Goal: Task Accomplishment & Management: Use online tool/utility

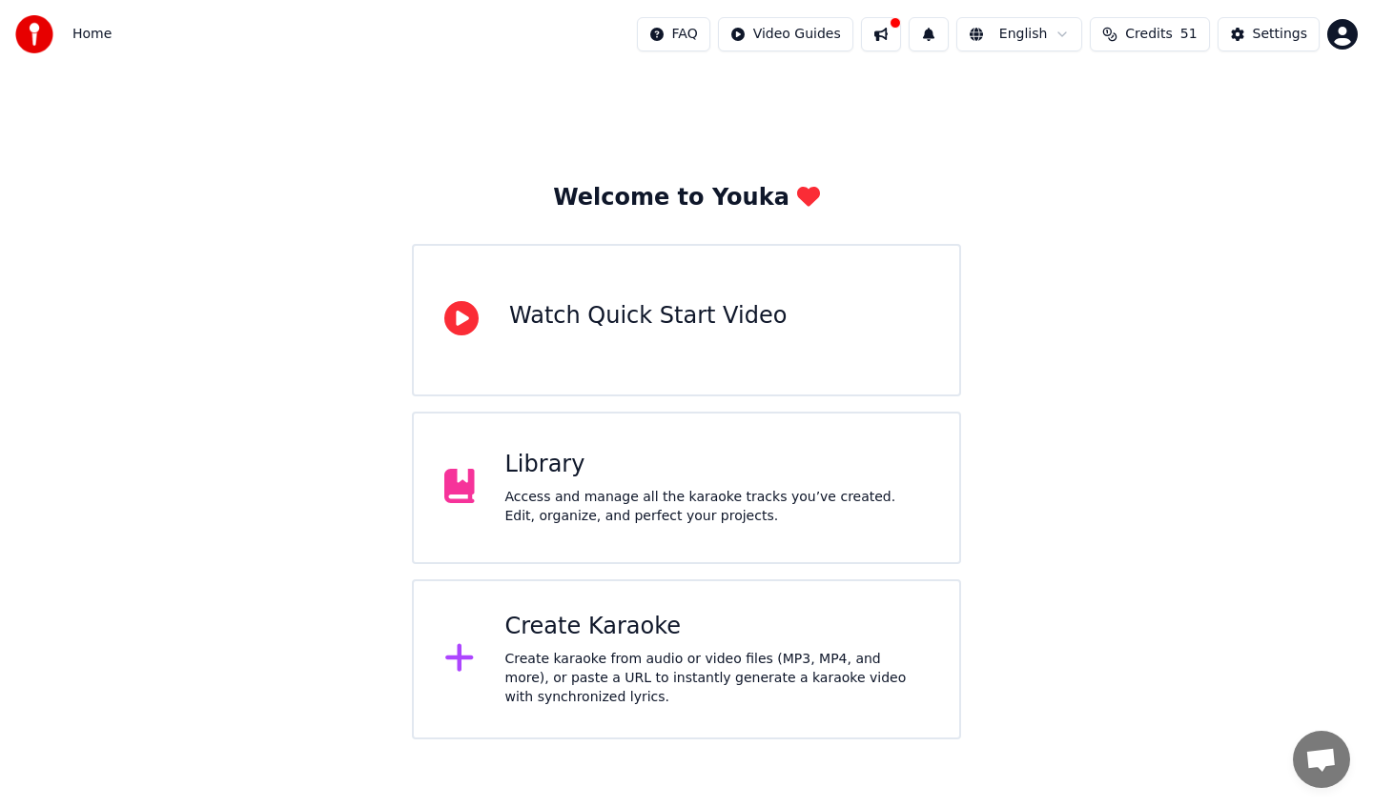
click at [669, 437] on div "Library Access and manage all the karaoke tracks you’ve created. Edit, organize…" at bounding box center [686, 488] width 549 height 153
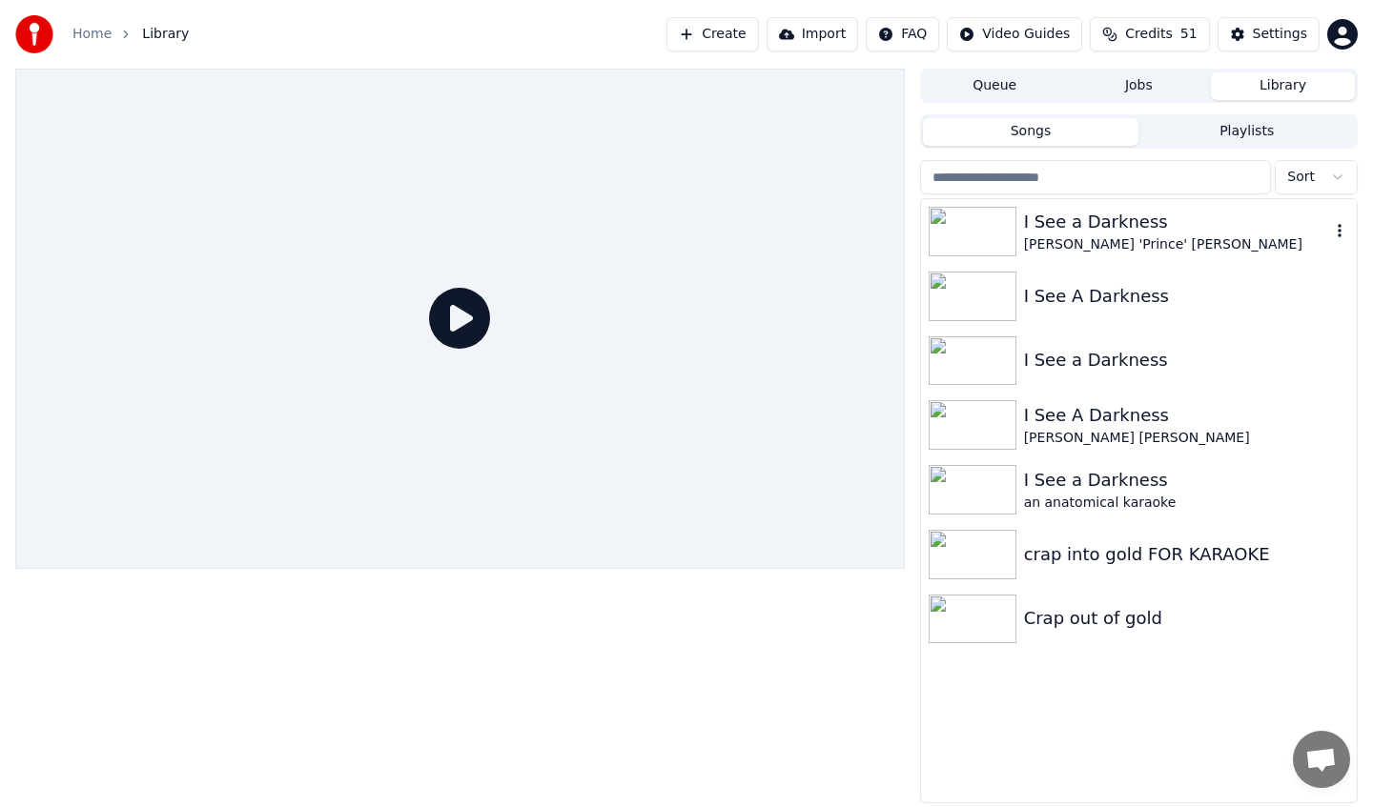
click at [1114, 226] on div "I See a Darkness" at bounding box center [1177, 222] width 306 height 27
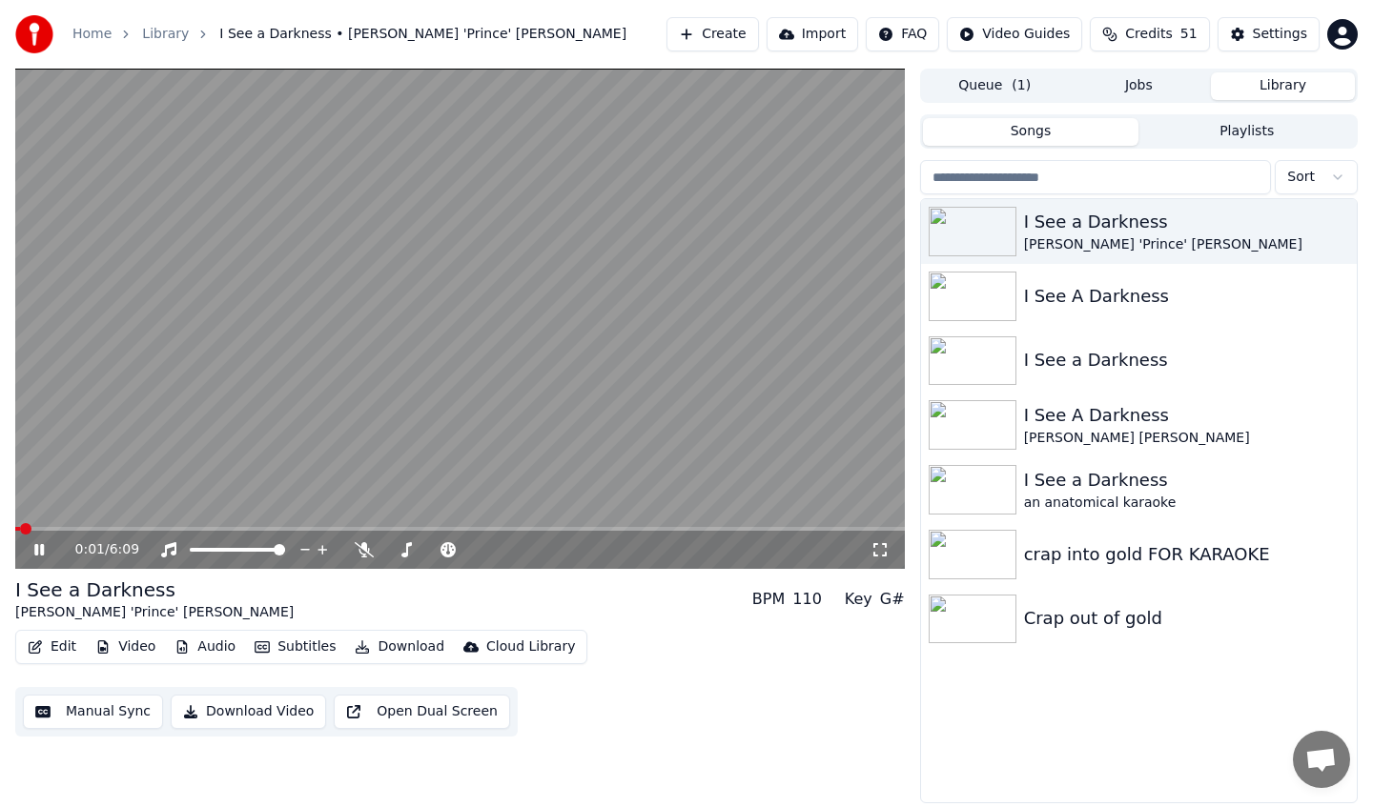
click at [79, 531] on div "0:01 / 6:09" at bounding box center [459, 550] width 889 height 38
click at [85, 527] on span at bounding box center [459, 529] width 889 height 4
click at [123, 527] on span at bounding box center [459, 529] width 889 height 4
click at [175, 531] on div "0:45 / 6:09" at bounding box center [459, 550] width 889 height 38
click at [194, 522] on video at bounding box center [459, 319] width 889 height 500
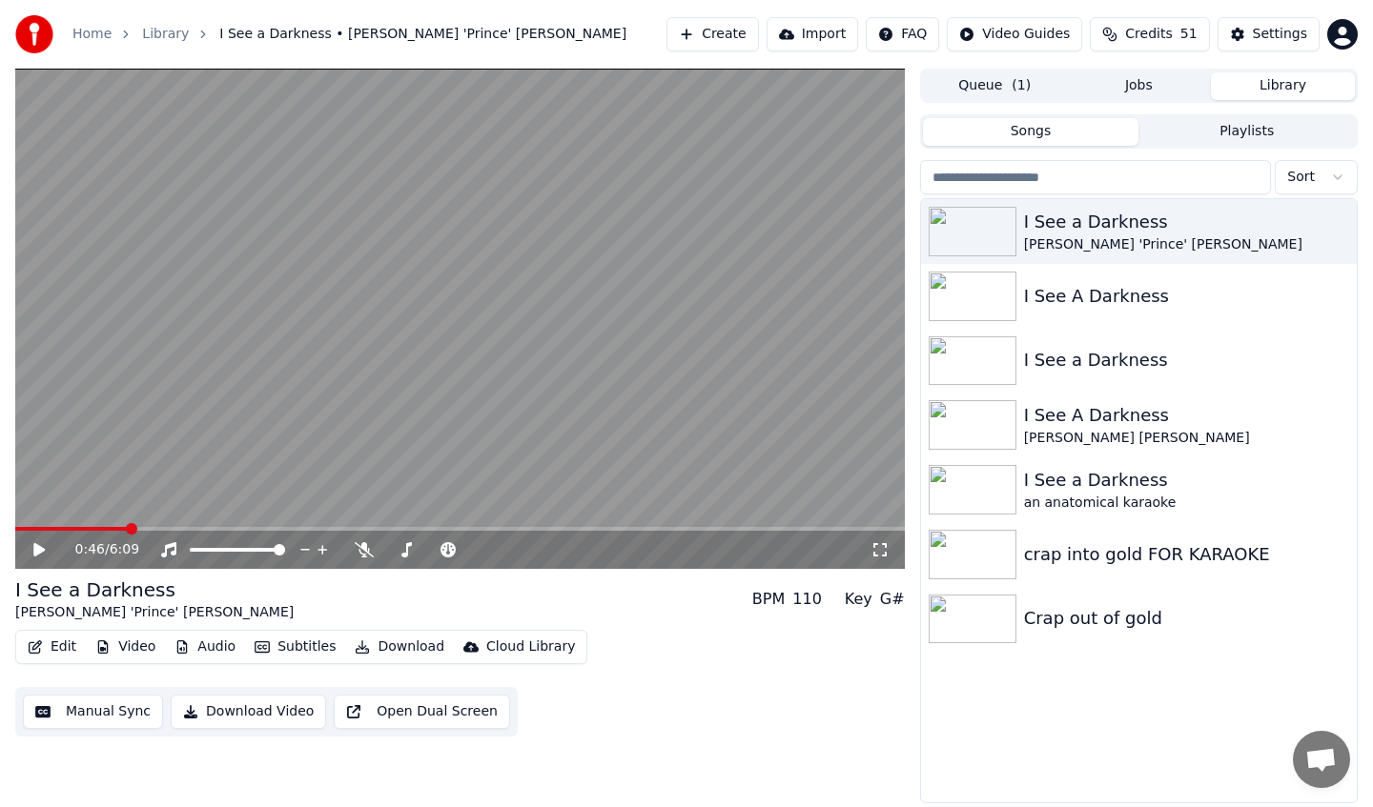
click at [191, 533] on div "0:46 / 6:09" at bounding box center [459, 550] width 889 height 38
click at [179, 532] on div "0:46 / 6:09" at bounding box center [459, 550] width 889 height 38
click at [179, 531] on div "0:46 / 6:09" at bounding box center [459, 550] width 889 height 38
click at [179, 527] on span at bounding box center [459, 529] width 889 height 4
click at [33, 538] on div "1:08 / 6:09" at bounding box center [459, 550] width 889 height 38
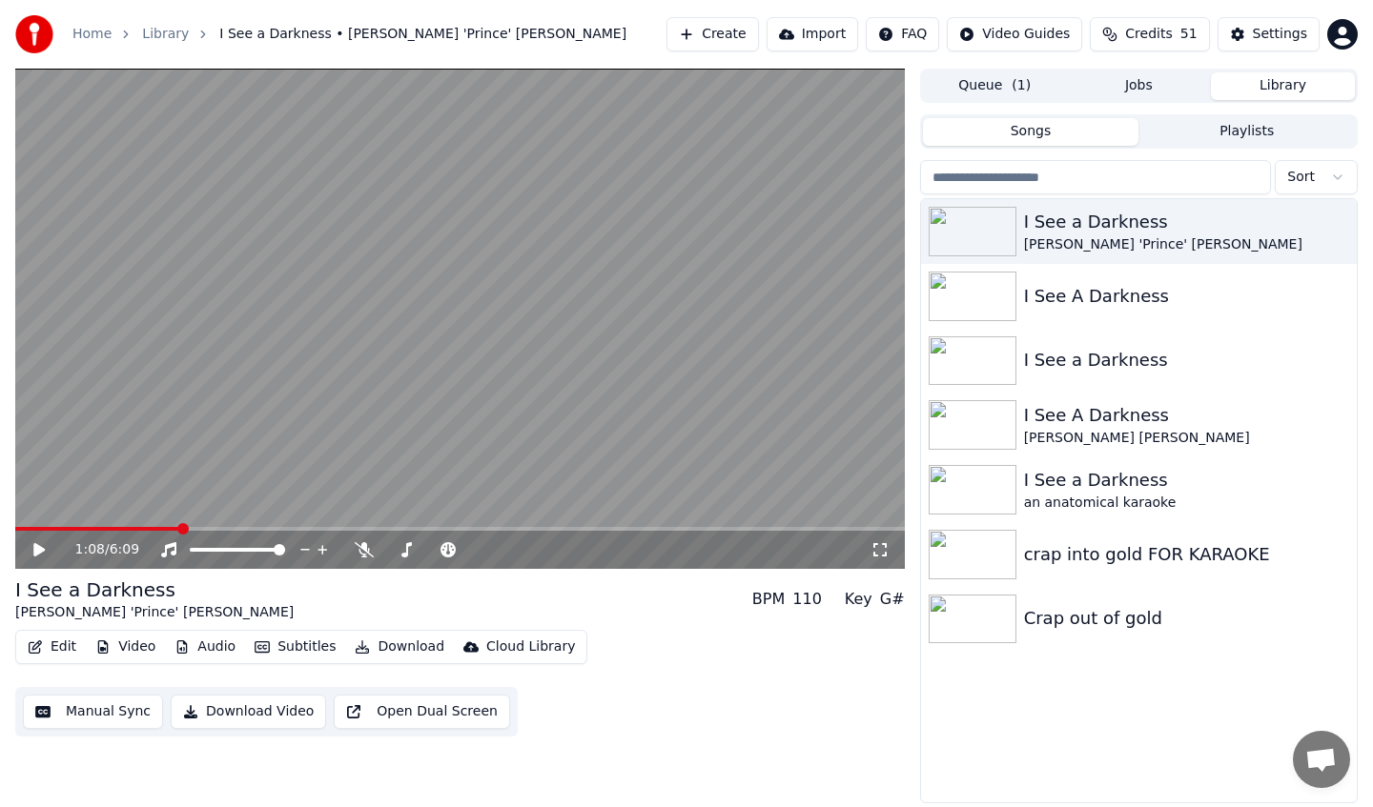
click at [213, 524] on video at bounding box center [459, 319] width 889 height 500
click at [213, 525] on video at bounding box center [459, 319] width 889 height 500
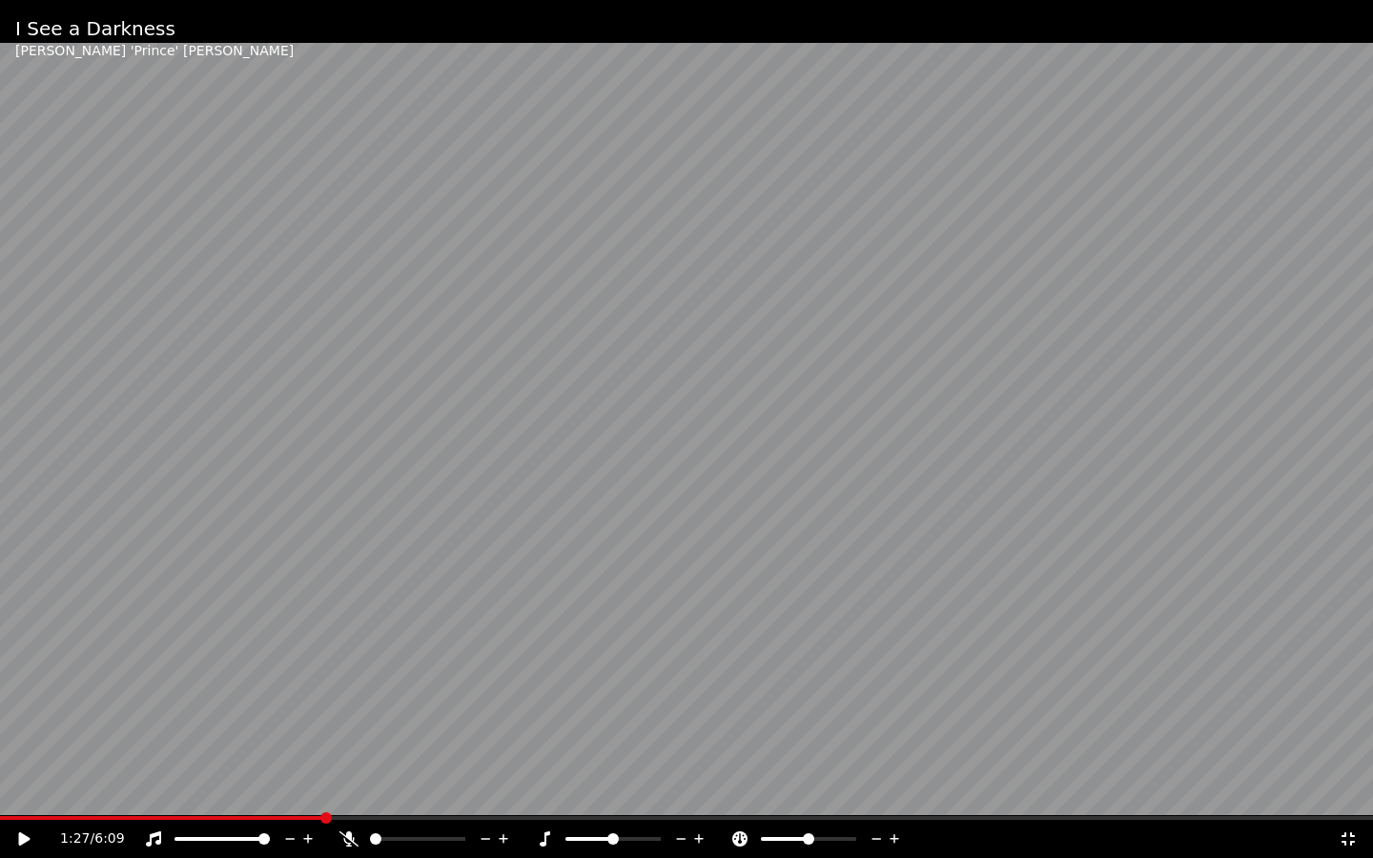
click at [323, 807] on span at bounding box center [686, 818] width 1373 height 4
click at [31, 807] on icon at bounding box center [37, 838] width 45 height 15
click at [1346, 807] on icon at bounding box center [1347, 838] width 19 height 15
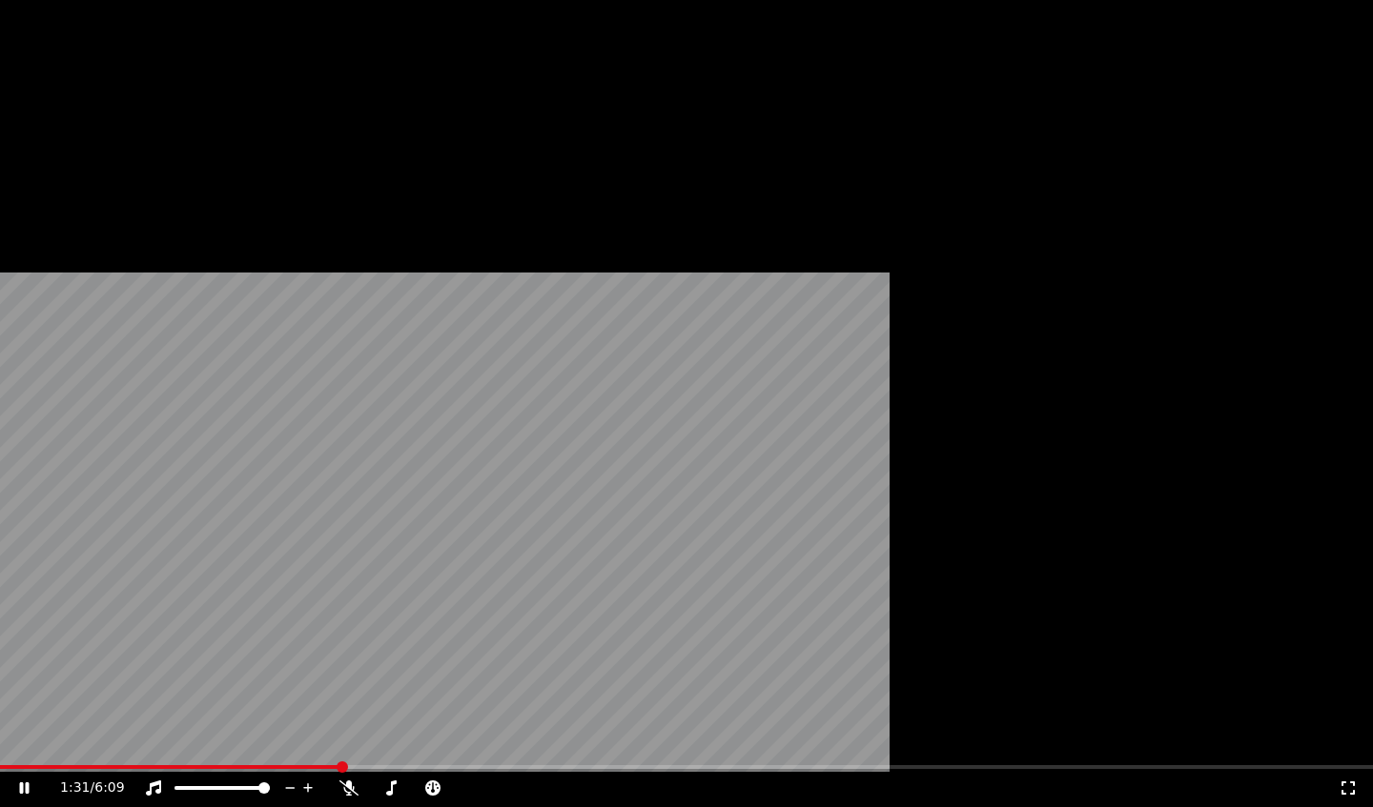
click at [43, 160] on button "Edit" at bounding box center [52, 146] width 64 height 27
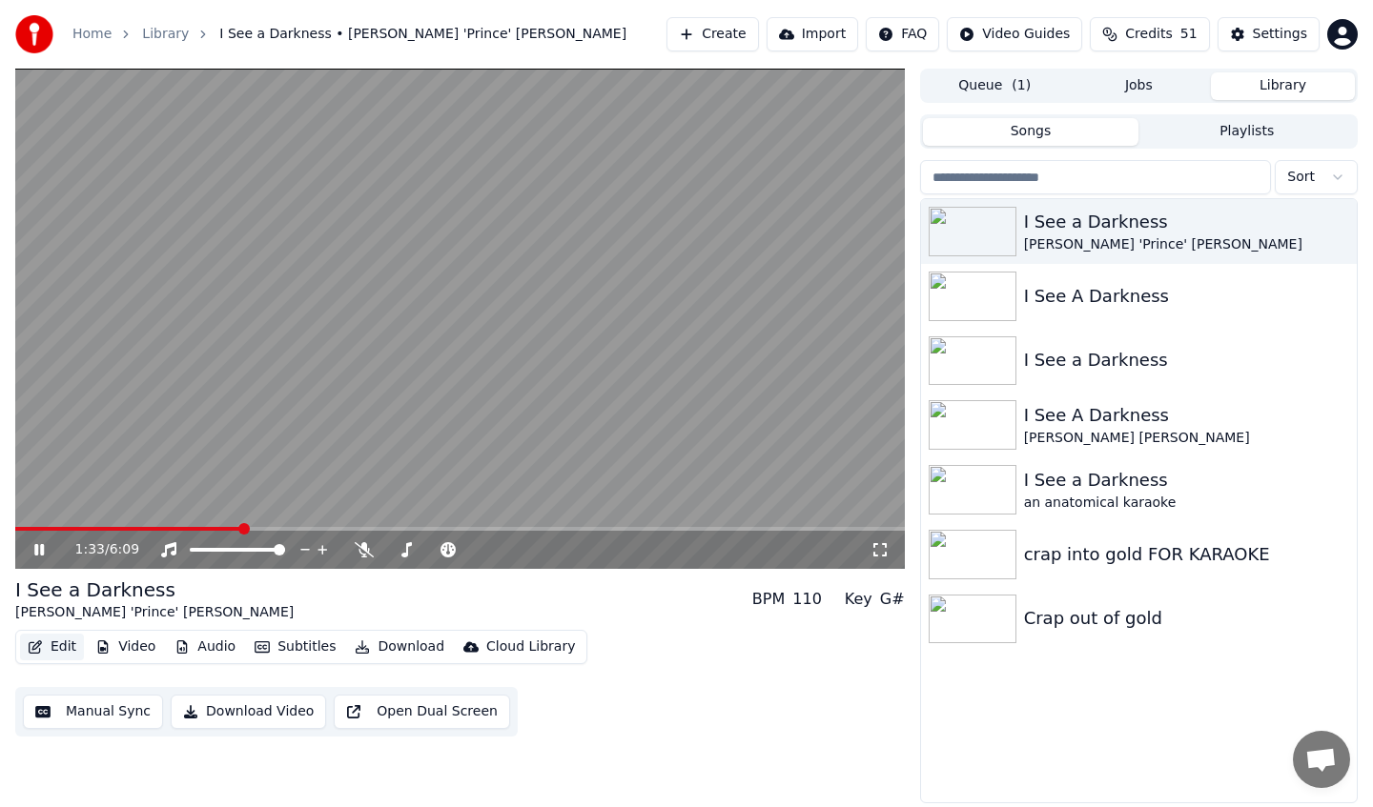
click at [35, 635] on button "Edit" at bounding box center [52, 647] width 64 height 27
click at [47, 647] on button "Edit" at bounding box center [52, 647] width 64 height 27
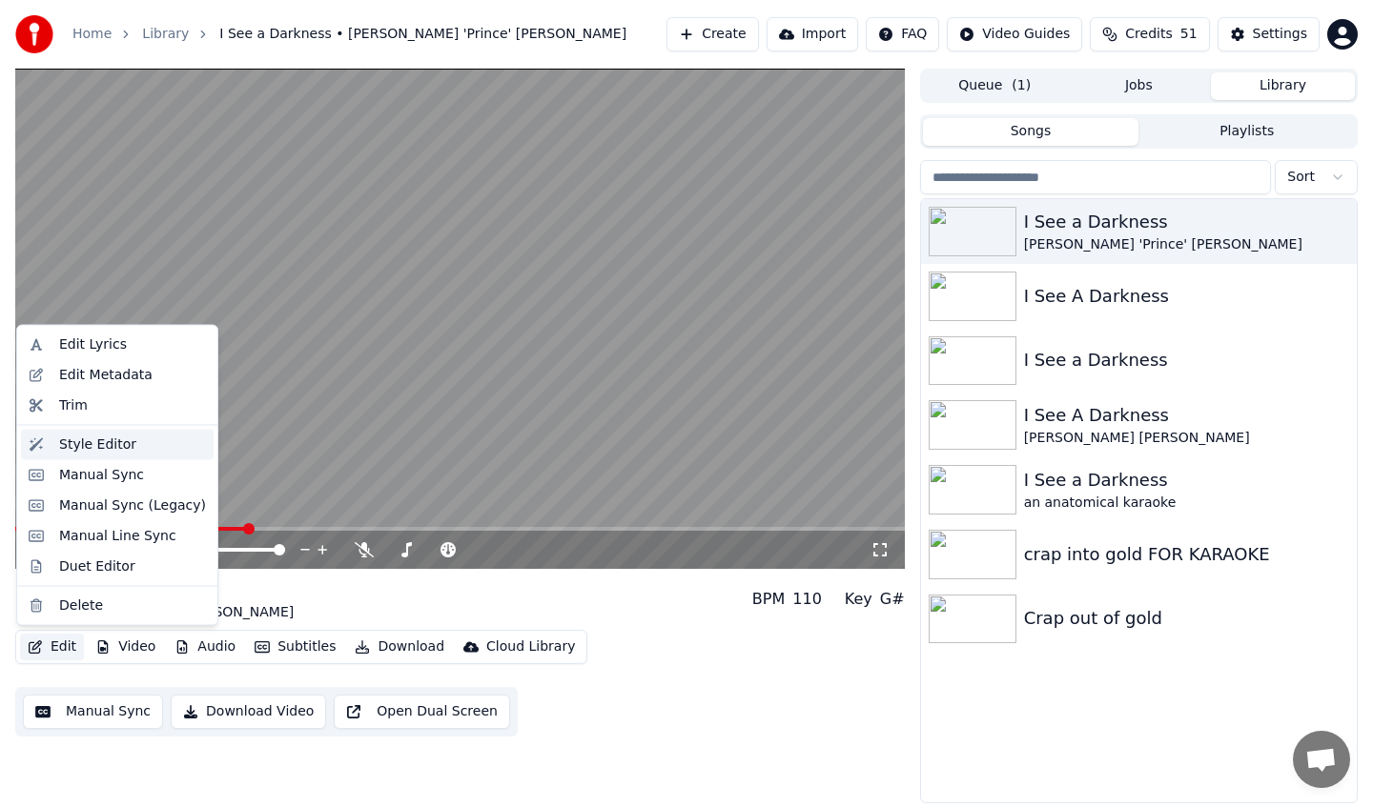
click at [109, 442] on div "Style Editor" at bounding box center [97, 444] width 77 height 19
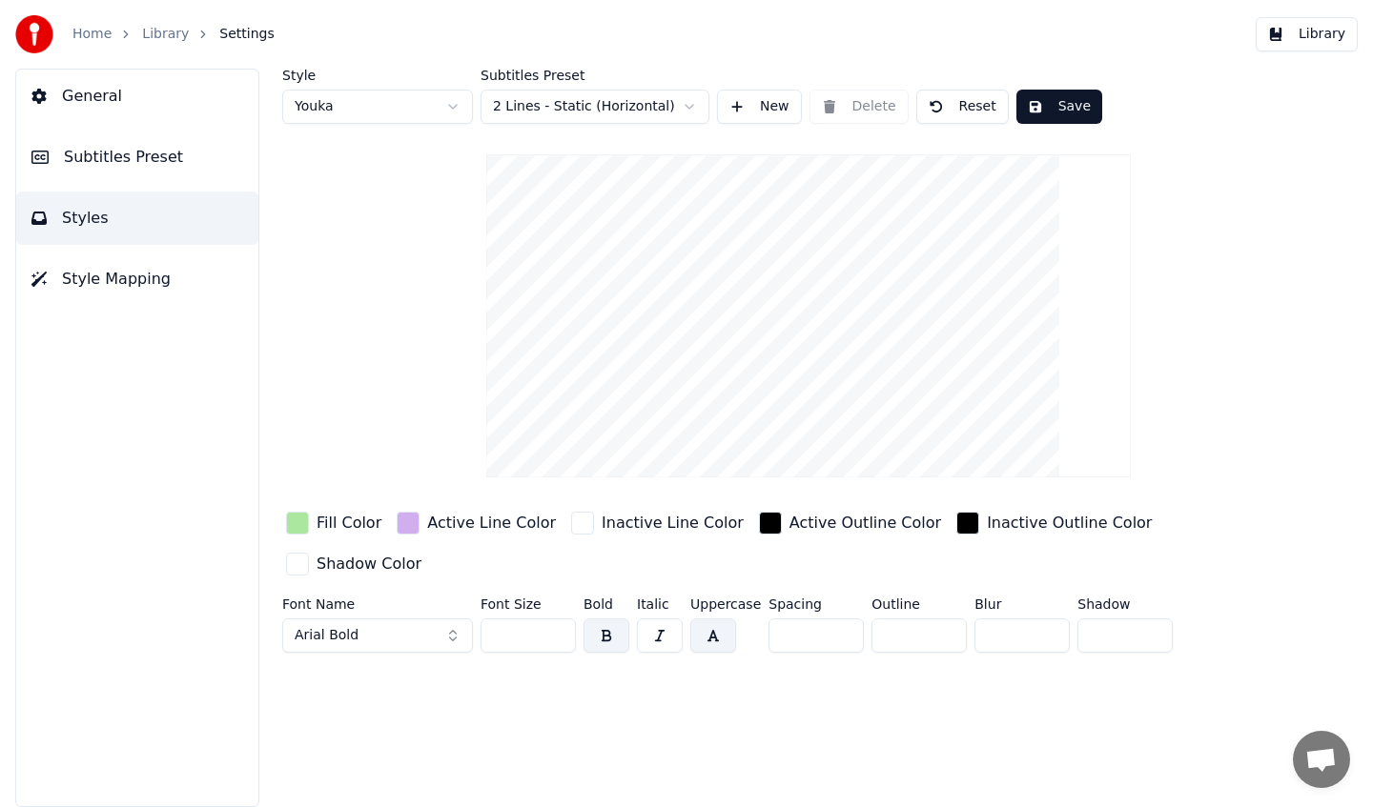
click at [510, 619] on input "***" at bounding box center [527, 636] width 95 height 34
type input "***"
click at [1051, 111] on button "Save" at bounding box center [1059, 107] width 86 height 34
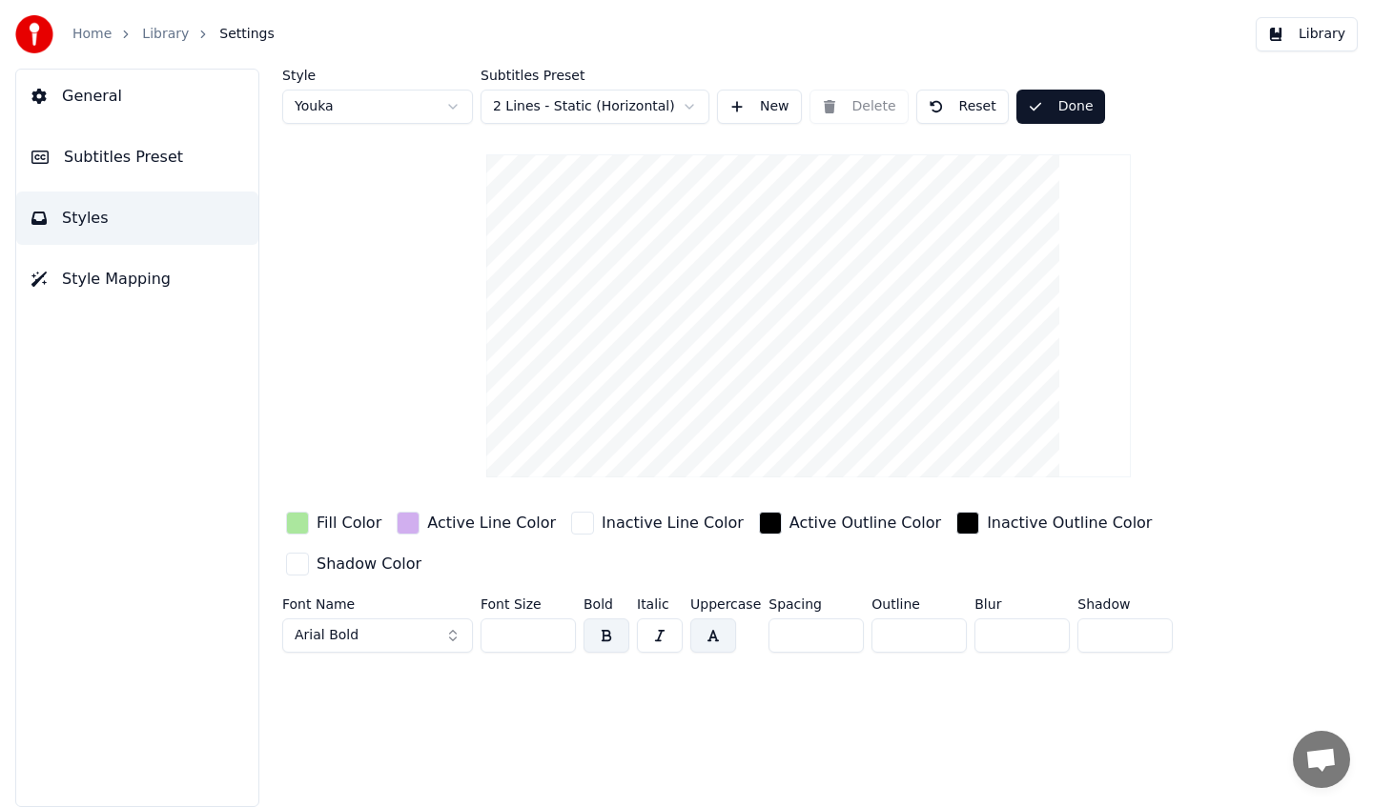
click at [1058, 104] on button "Done" at bounding box center [1060, 107] width 89 height 34
click at [1028, 100] on button "Save" at bounding box center [1059, 107] width 86 height 34
click at [1052, 119] on button "Save" at bounding box center [1059, 107] width 86 height 34
click at [1072, 107] on button "Save" at bounding box center [1059, 107] width 86 height 34
click at [1268, 41] on button "Library" at bounding box center [1307, 34] width 102 height 34
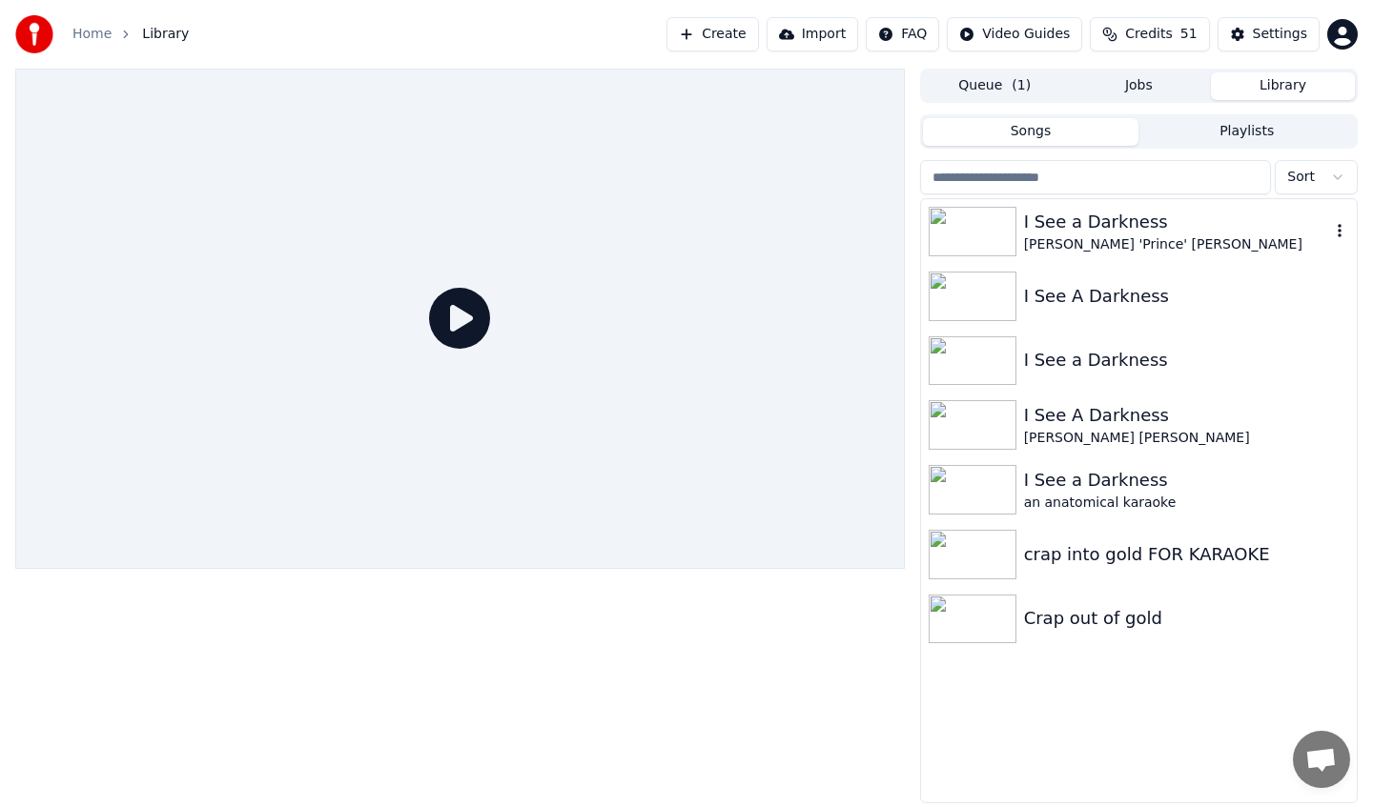
click at [1008, 230] on img at bounding box center [973, 232] width 88 height 50
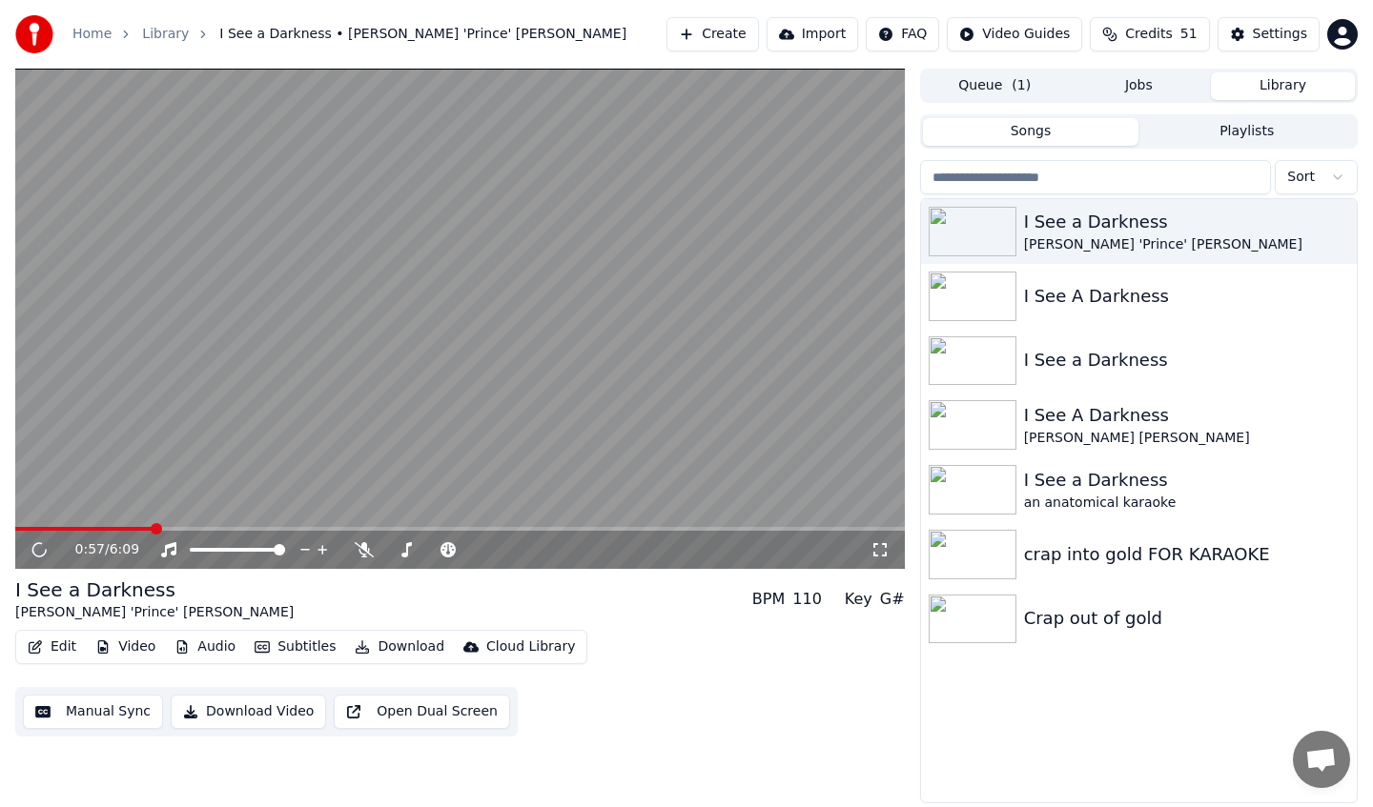
click at [153, 529] on span at bounding box center [459, 529] width 889 height 4
click at [221, 528] on span at bounding box center [459, 529] width 889 height 4
click at [256, 525] on video at bounding box center [459, 319] width 889 height 500
click at [209, 525] on video at bounding box center [459, 319] width 889 height 500
click at [195, 529] on span at bounding box center [120, 529] width 210 height 4
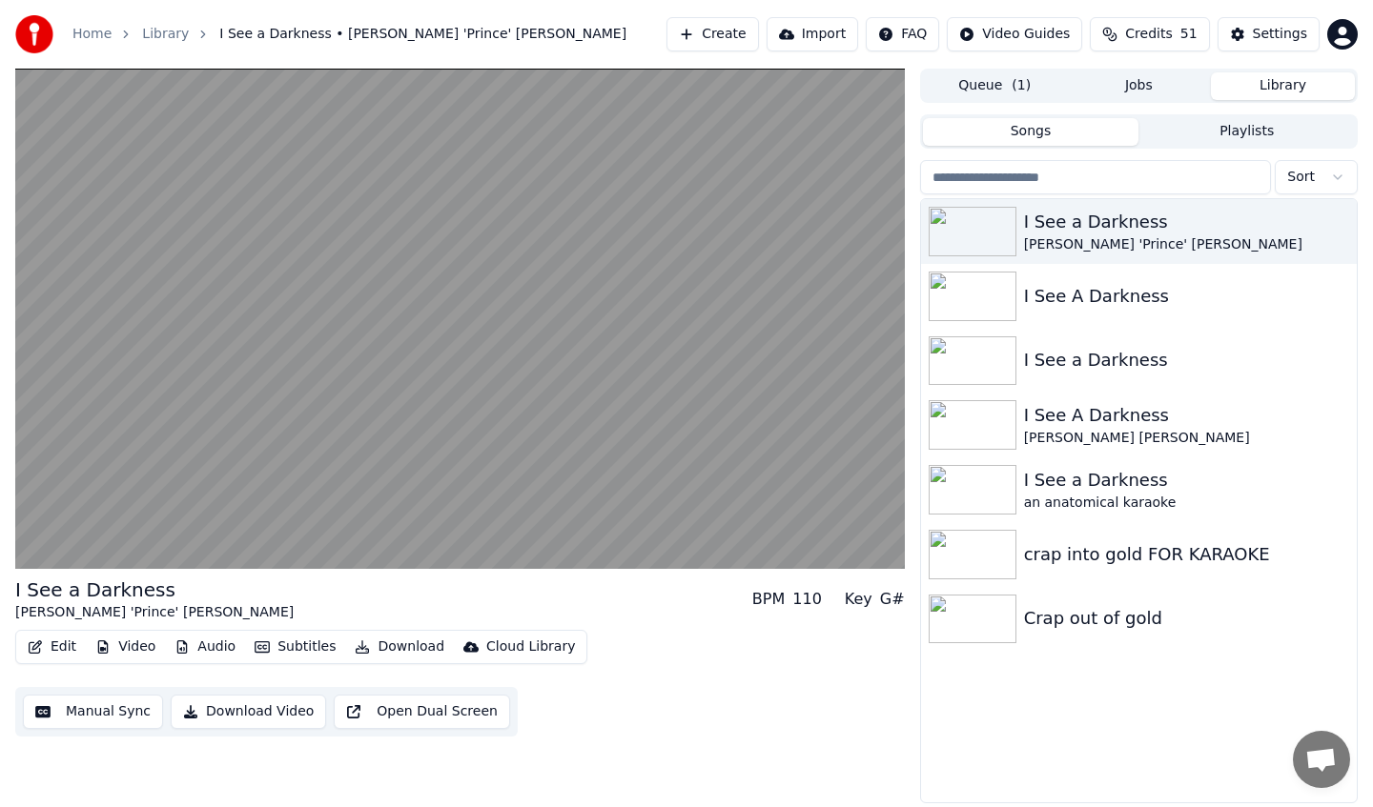
click at [40, 650] on icon "button" at bounding box center [35, 647] width 15 height 13
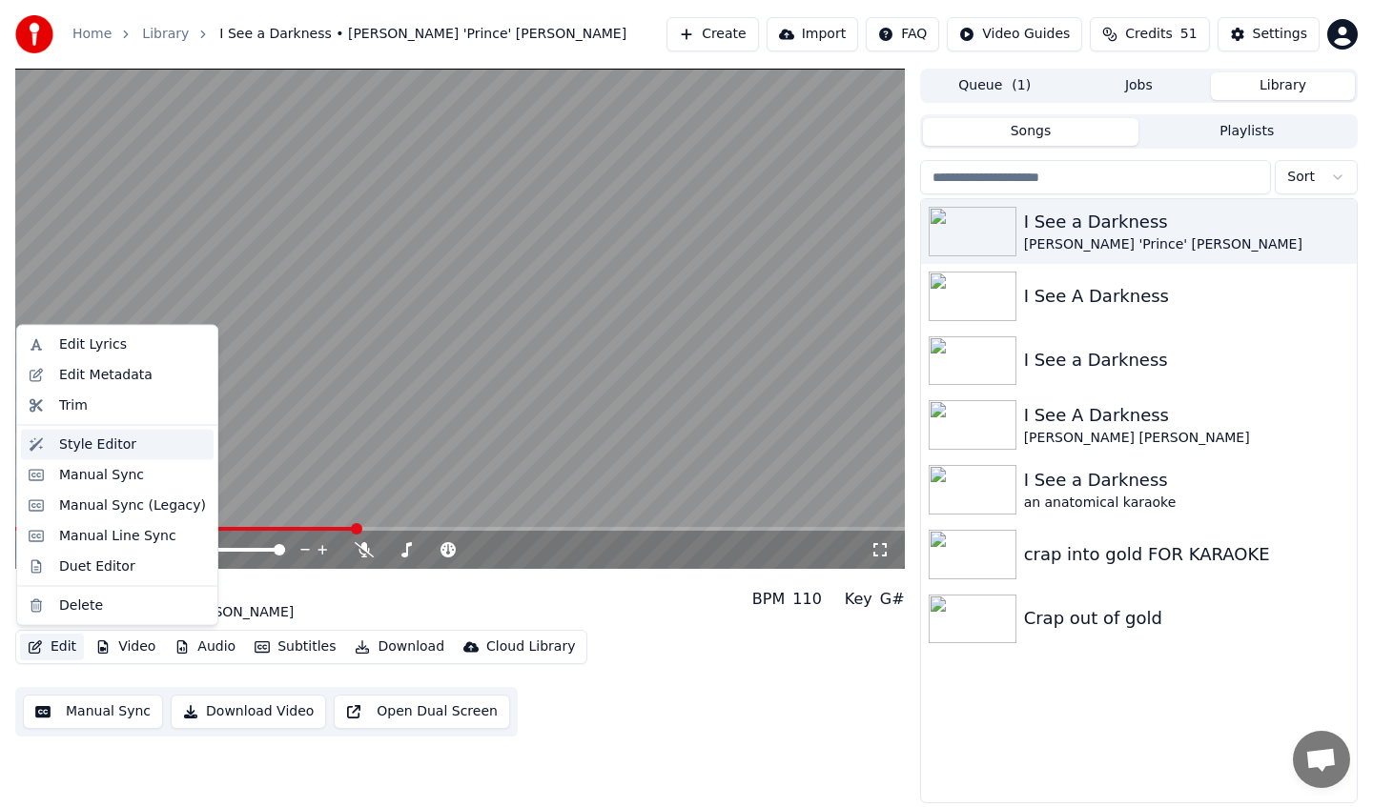
click at [84, 444] on div "Style Editor" at bounding box center [97, 444] width 77 height 19
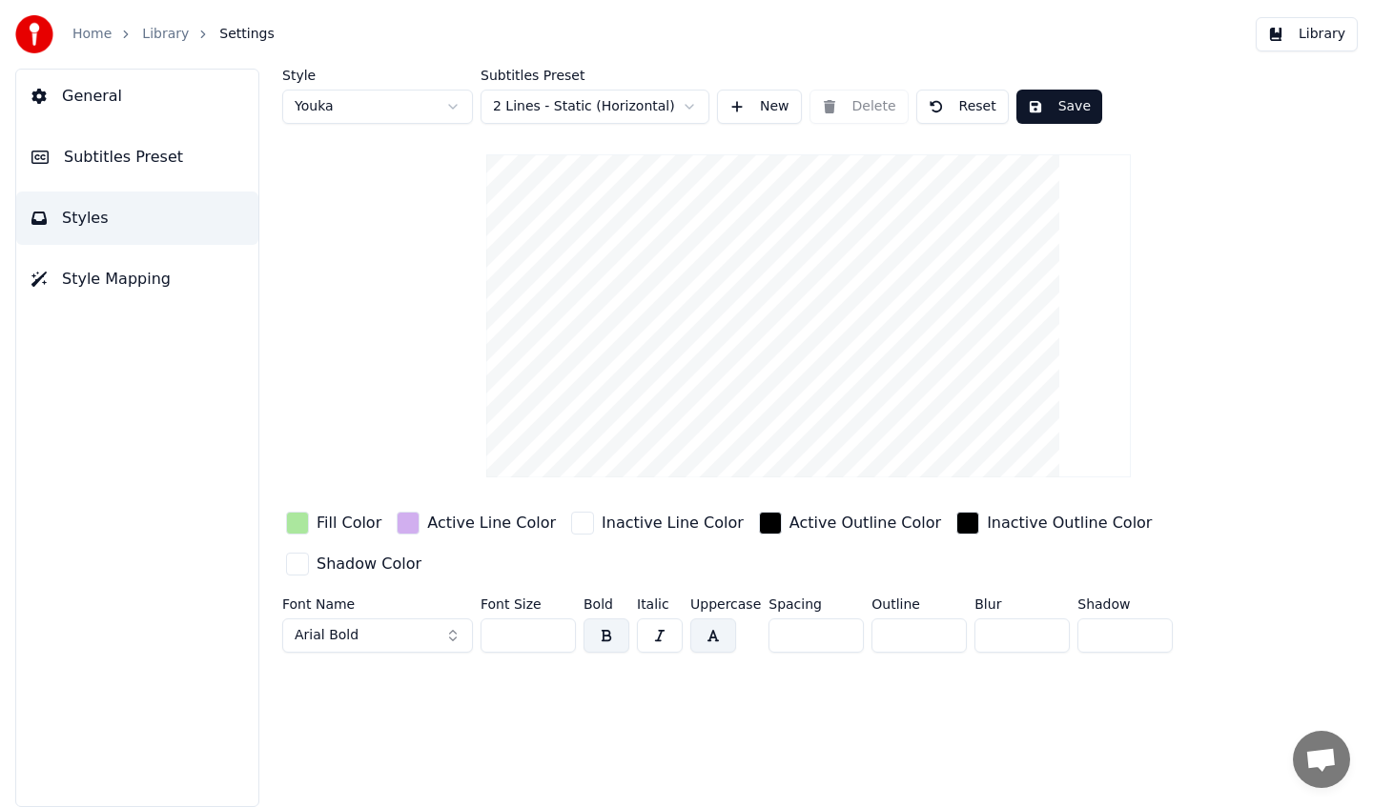
click at [600, 619] on button "button" at bounding box center [606, 636] width 46 height 34
click at [538, 108] on html "Home Library Settings Library General Subtitles Preset Styles Style Mapping Sty…" at bounding box center [686, 403] width 1373 height 807
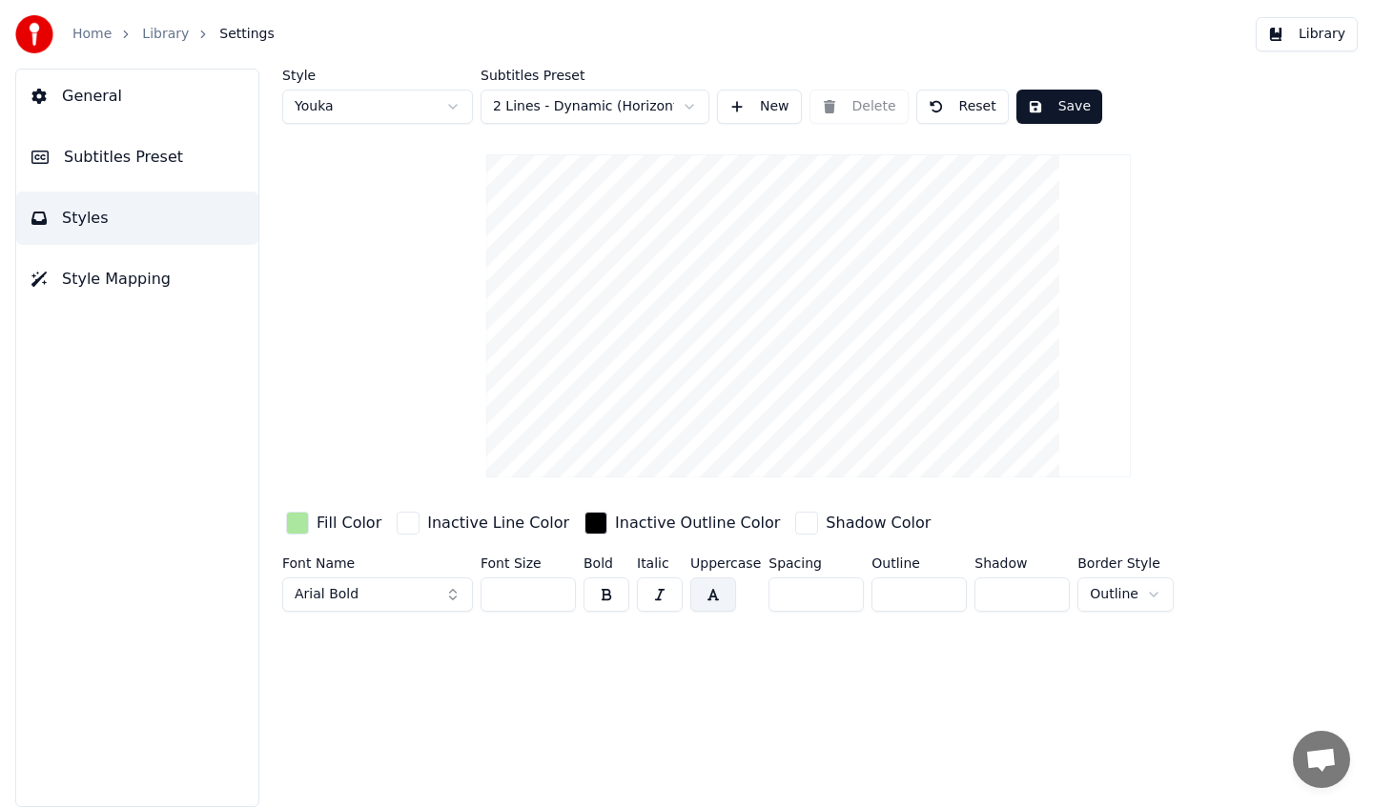
click at [714, 603] on button "button" at bounding box center [713, 595] width 46 height 34
click at [603, 594] on button "button" at bounding box center [606, 595] width 46 height 34
click at [1061, 118] on button "Save" at bounding box center [1059, 107] width 86 height 34
click at [1038, 100] on button "Done" at bounding box center [1060, 107] width 89 height 34
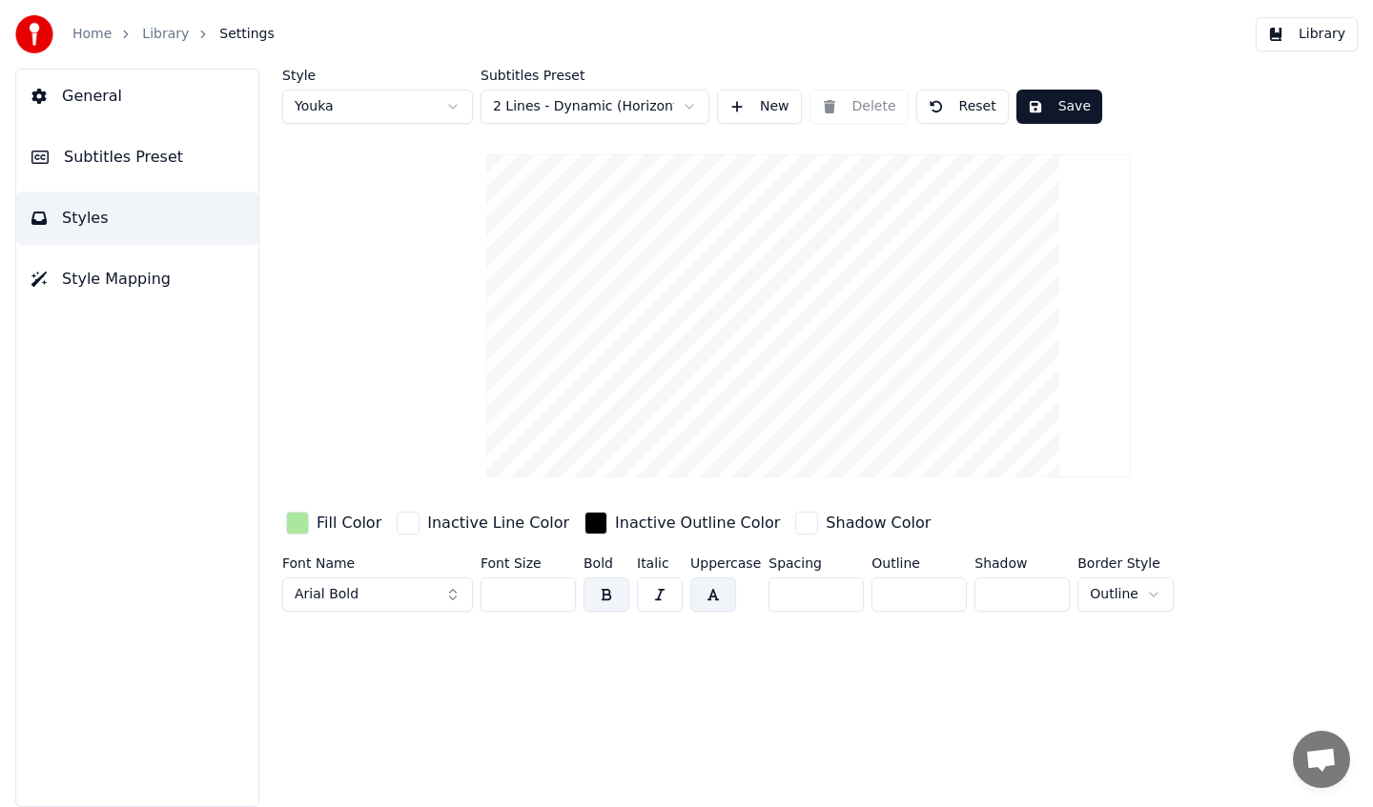
click at [1275, 38] on button "Library" at bounding box center [1307, 34] width 102 height 34
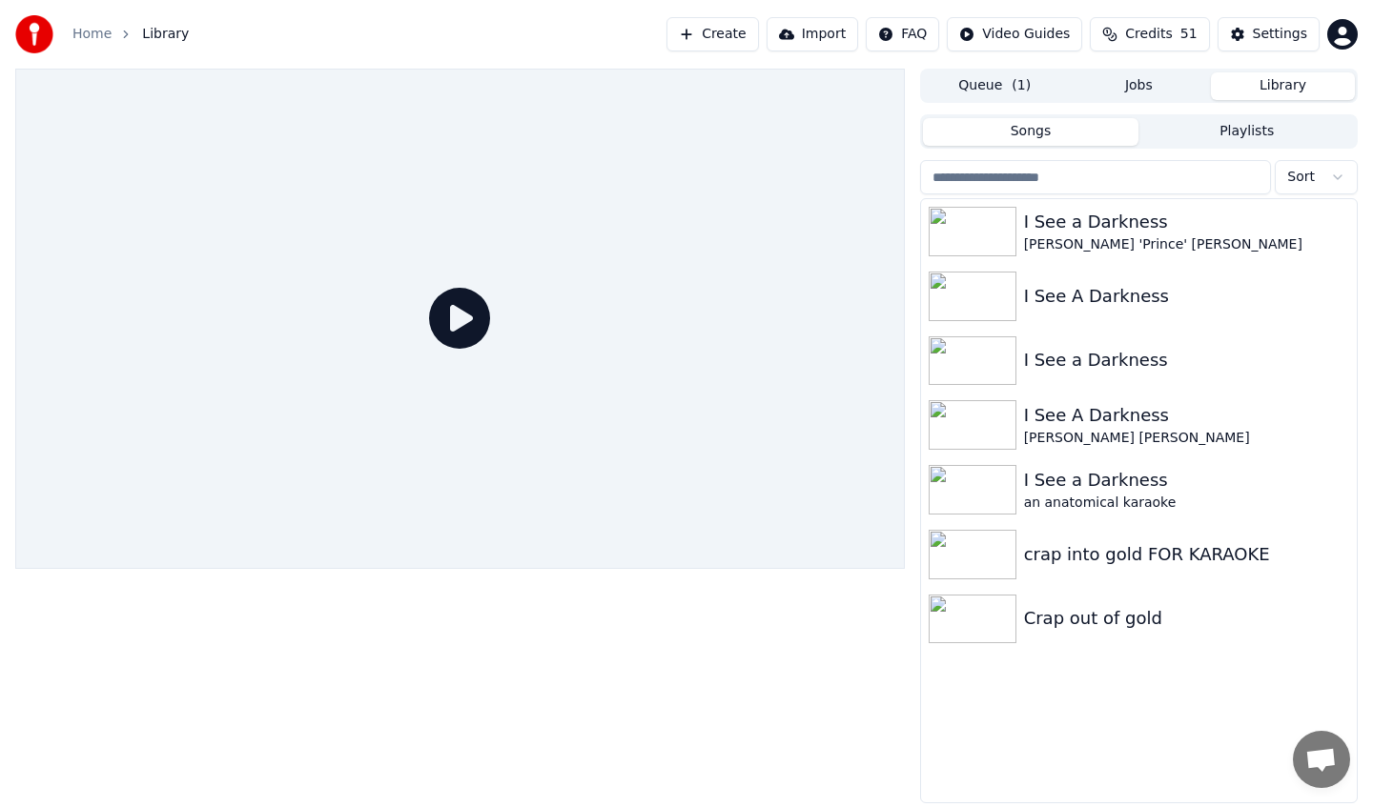
click at [459, 296] on icon at bounding box center [459, 318] width 61 height 61
click at [463, 310] on icon at bounding box center [459, 318] width 61 height 61
click at [456, 337] on icon at bounding box center [459, 318] width 61 height 61
click at [1072, 214] on div "I See a Darkness" at bounding box center [1177, 222] width 306 height 27
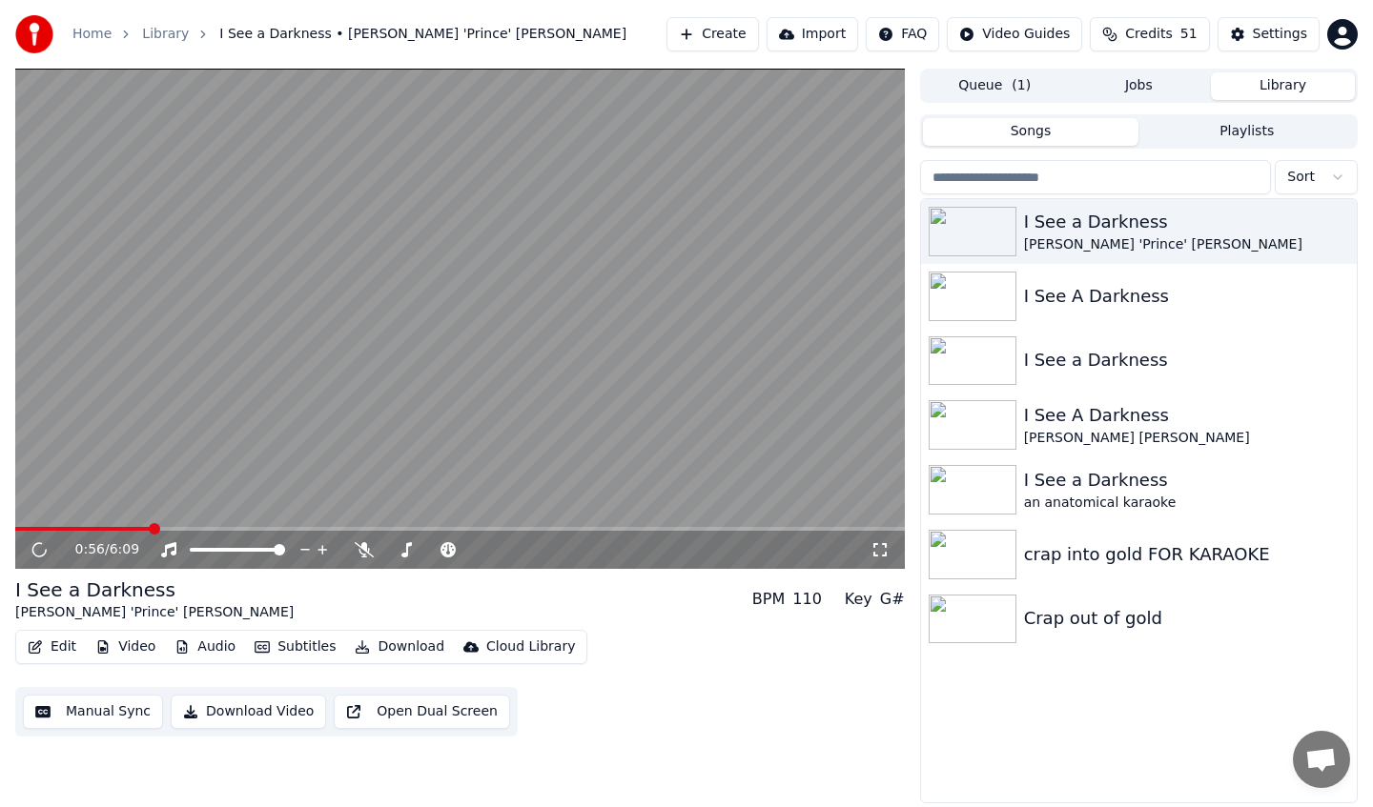
click at [150, 528] on span at bounding box center [459, 529] width 889 height 4
click at [170, 531] on div "0:56 / 6:09" at bounding box center [459, 550] width 889 height 38
click at [163, 525] on div "Instrumental Instrumental" at bounding box center [171, 519] width 96 height 27
click at [117, 522] on video at bounding box center [459, 319] width 889 height 500
click at [116, 528] on span at bounding box center [459, 529] width 889 height 4
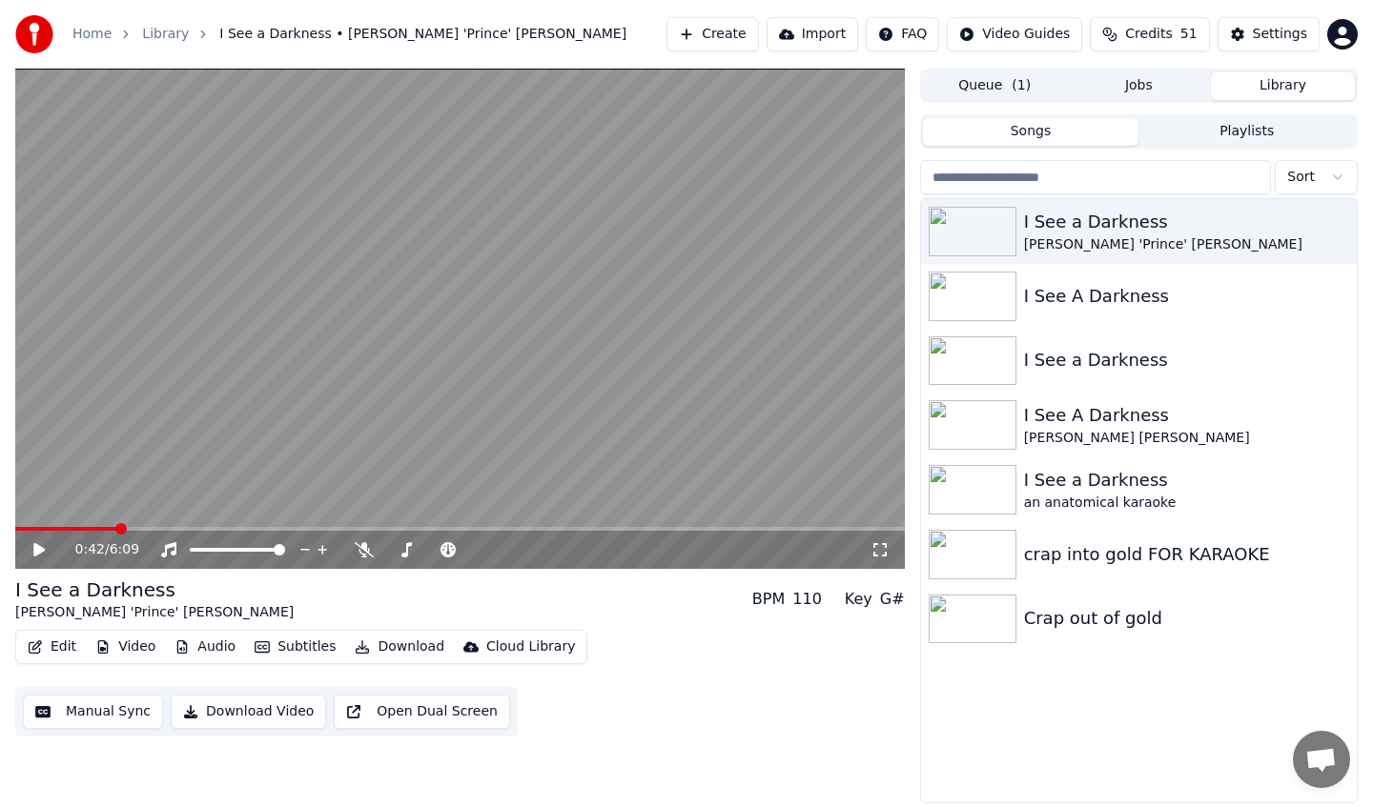
click at [151, 521] on video at bounding box center [459, 319] width 889 height 500
click at [159, 531] on div "0:42 / 6:09" at bounding box center [459, 550] width 889 height 38
click at [168, 527] on span at bounding box center [459, 529] width 889 height 4
click at [213, 525] on video at bounding box center [459, 319] width 889 height 500
click at [205, 528] on span at bounding box center [459, 529] width 889 height 4
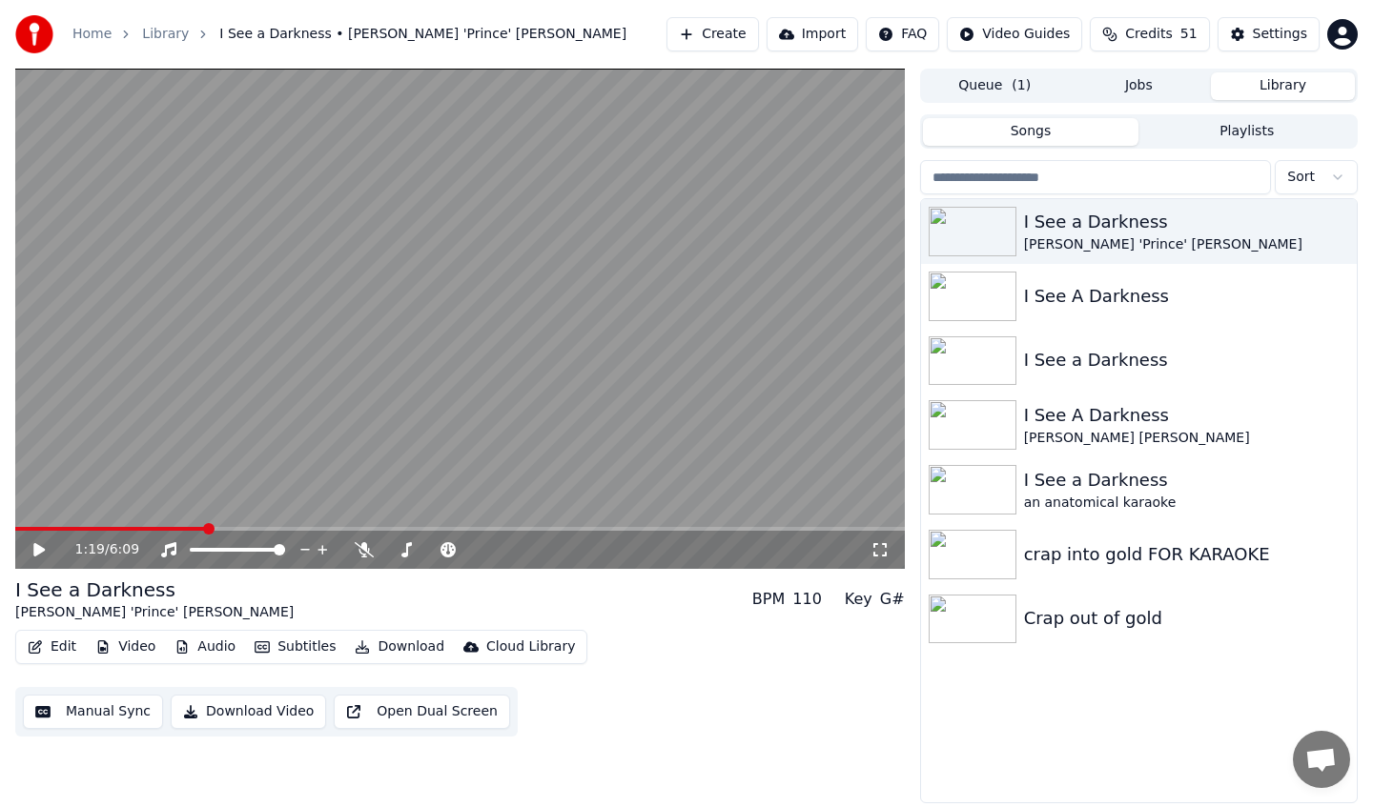
click at [47, 544] on icon at bounding box center [53, 549] width 45 height 15
click at [403, 552] on div at bounding box center [450, 550] width 153 height 19
click at [394, 547] on span at bounding box center [398, 549] width 11 height 11
click at [53, 652] on button "Edit" at bounding box center [52, 647] width 64 height 27
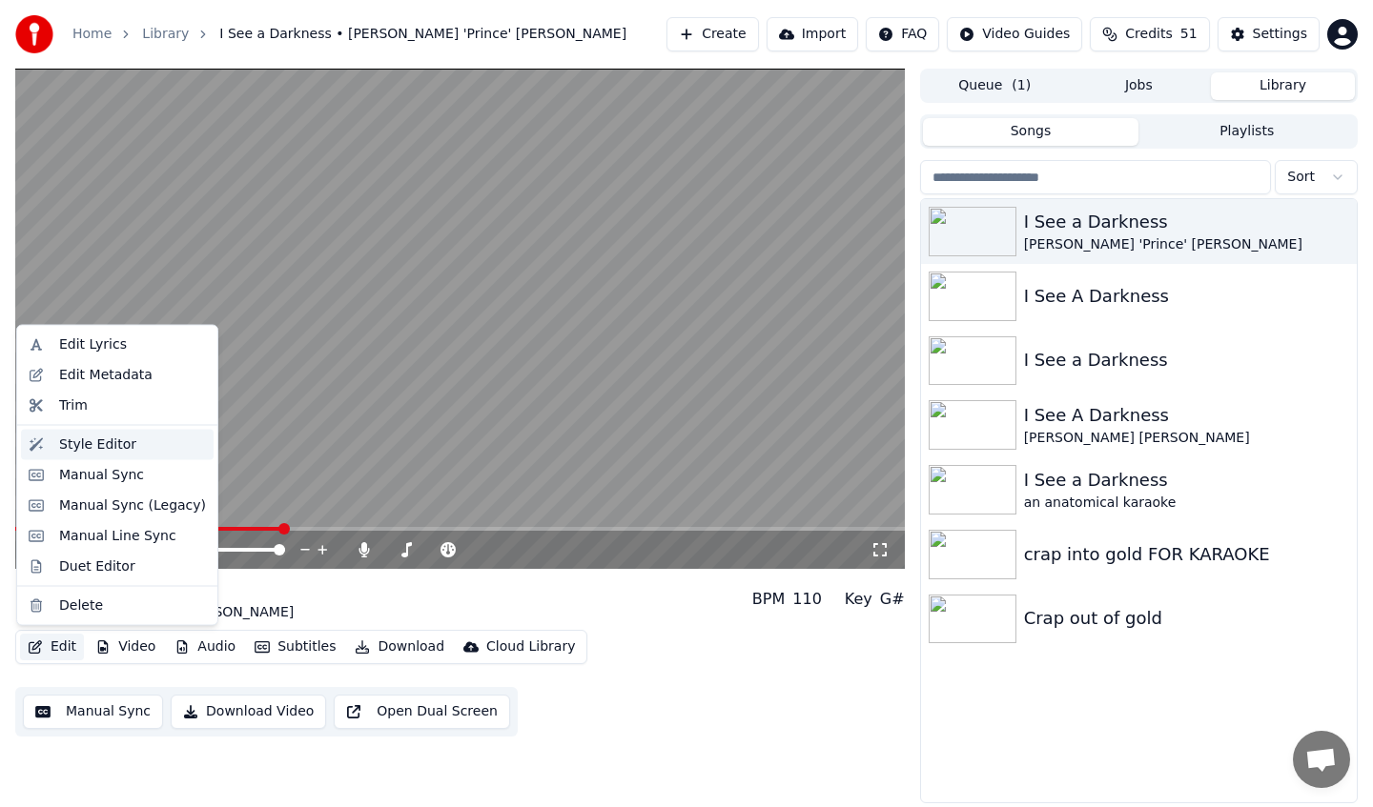
click at [93, 452] on div "Style Editor" at bounding box center [97, 444] width 77 height 19
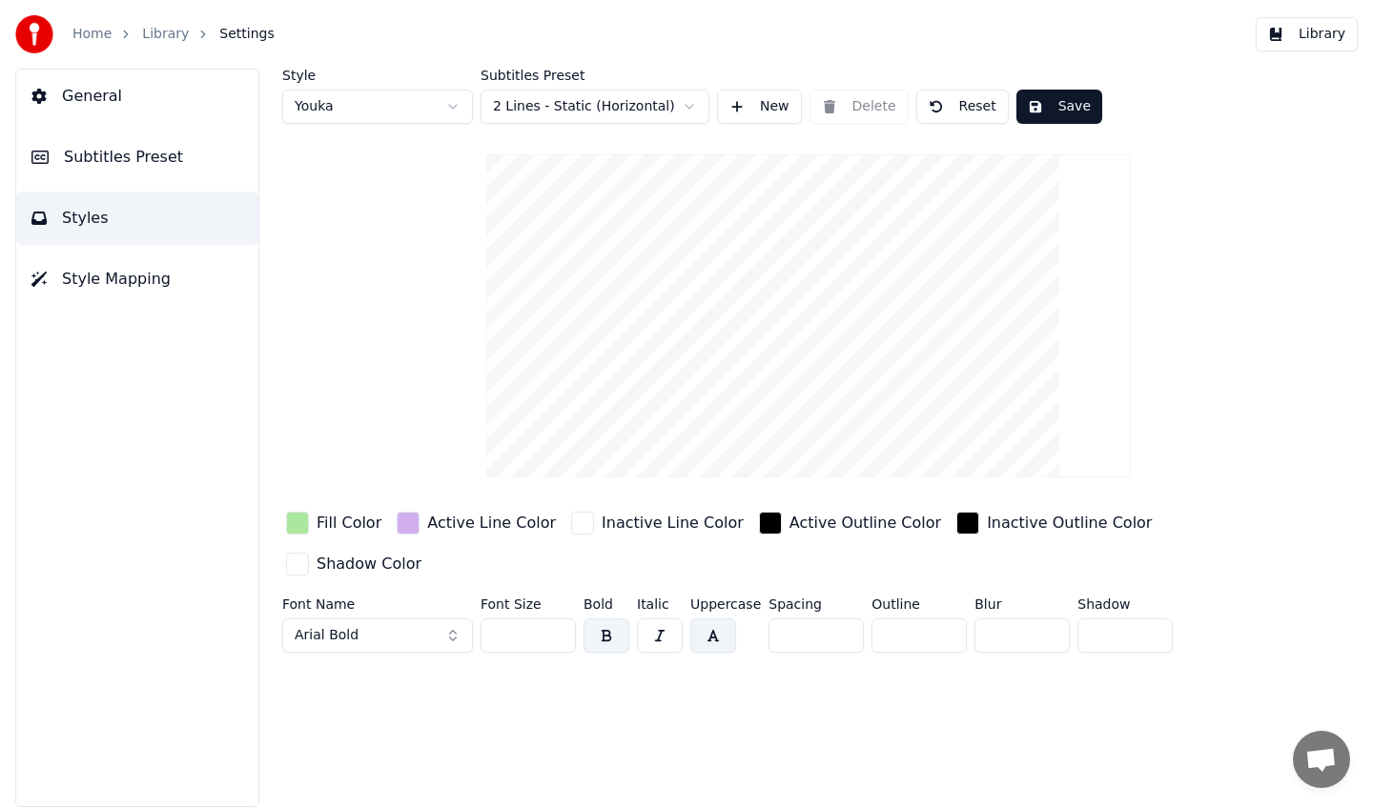
click at [597, 106] on html "Home Library Settings Library General Subtitles Preset Styles Style Mapping Sty…" at bounding box center [686, 403] width 1373 height 807
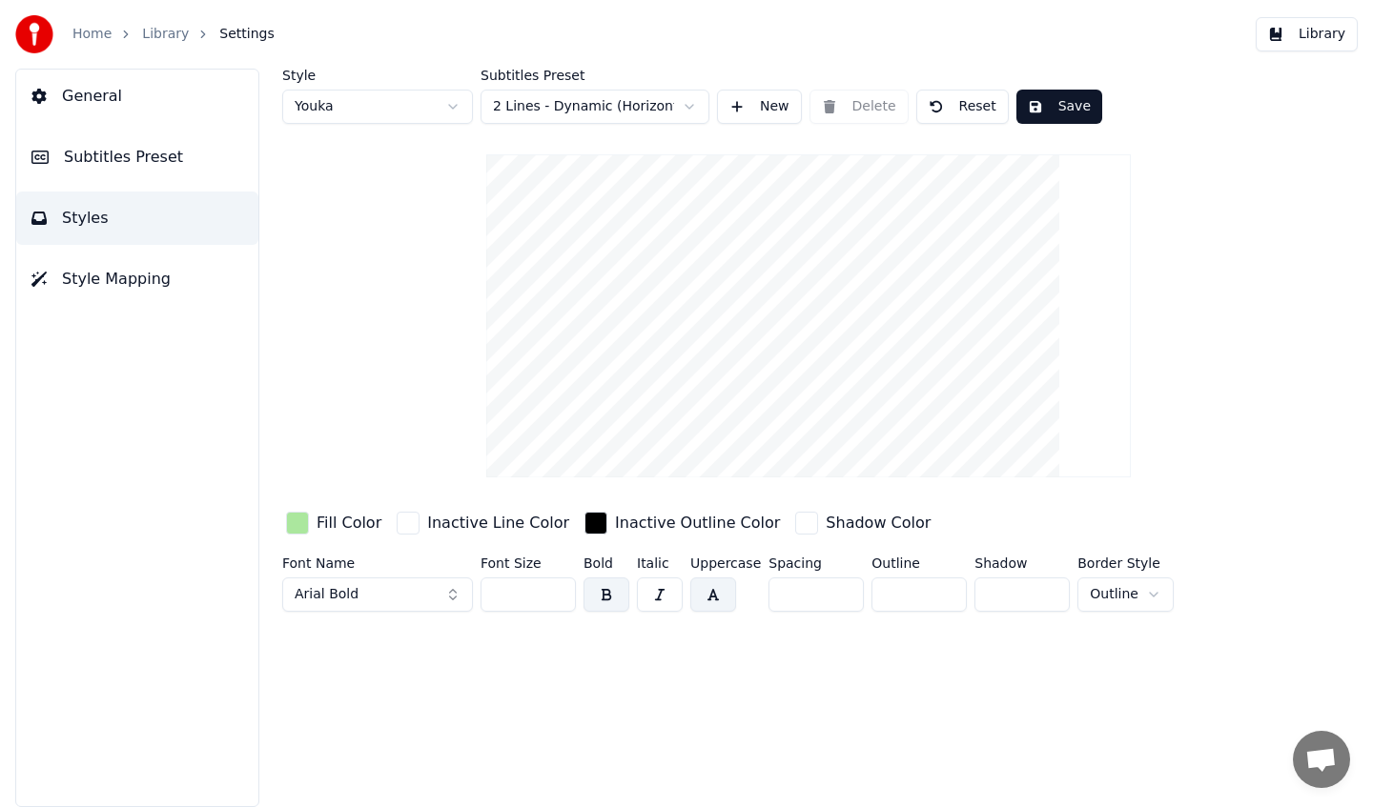
click at [1054, 103] on button "Save" at bounding box center [1059, 107] width 86 height 34
click at [1046, 106] on button "Save" at bounding box center [1059, 107] width 86 height 34
click at [1292, 37] on button "Library" at bounding box center [1307, 34] width 102 height 34
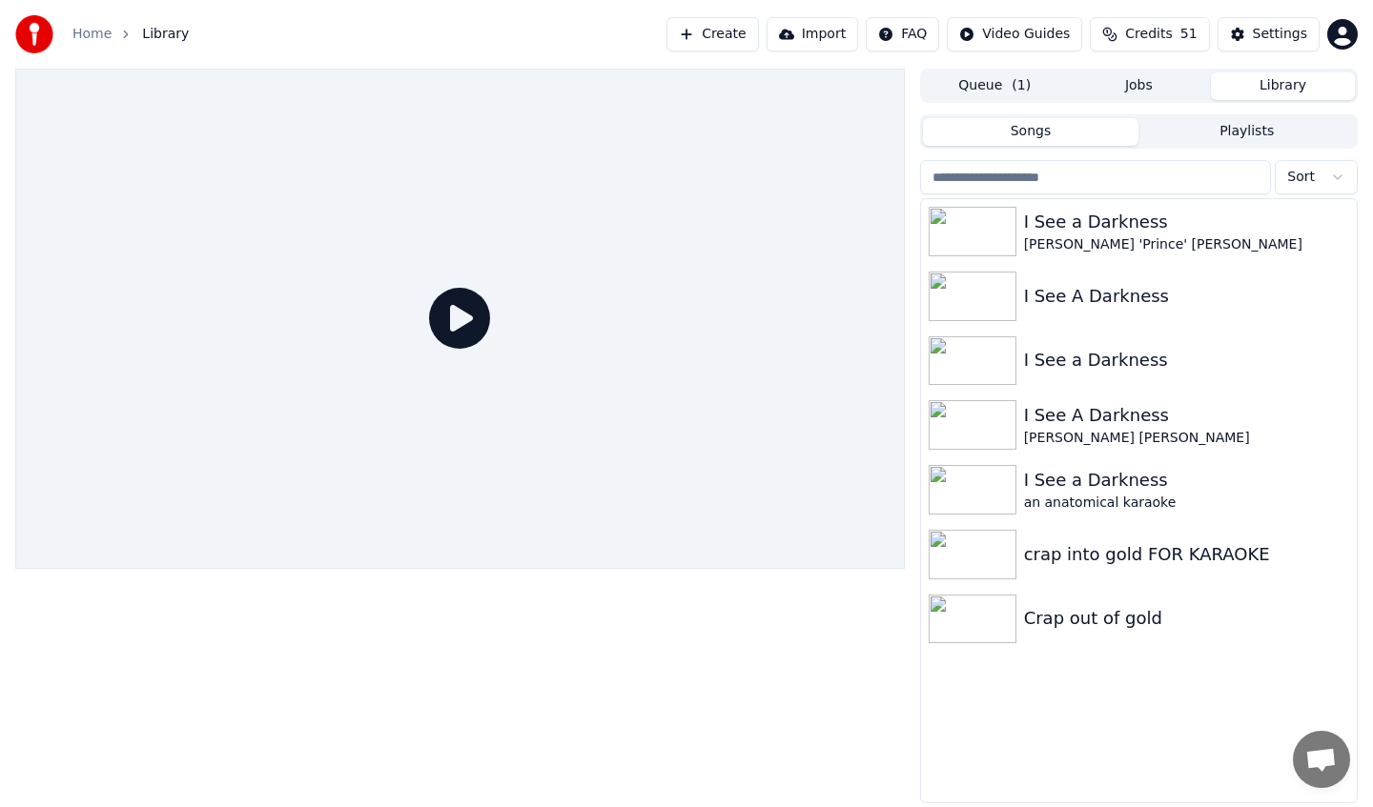
click at [441, 323] on icon at bounding box center [459, 318] width 61 height 61
click at [1036, 215] on div "I See a Darkness" at bounding box center [1177, 222] width 306 height 27
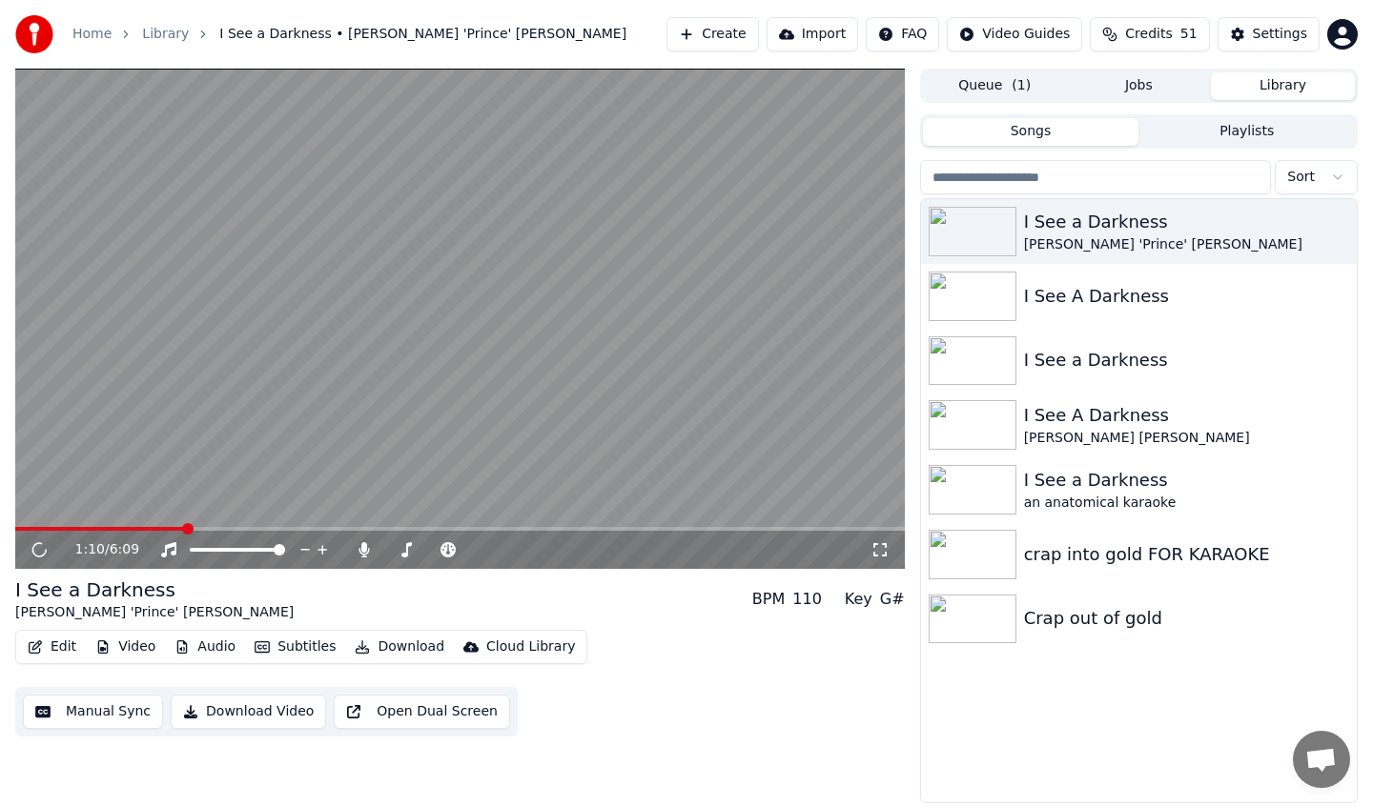
click at [184, 529] on span at bounding box center [459, 529] width 889 height 4
click at [214, 525] on video at bounding box center [459, 319] width 889 height 500
click at [217, 527] on span at bounding box center [459, 529] width 889 height 4
click at [153, 528] on span at bounding box center [459, 529] width 889 height 4
click at [210, 527] on span at bounding box center [459, 529] width 889 height 4
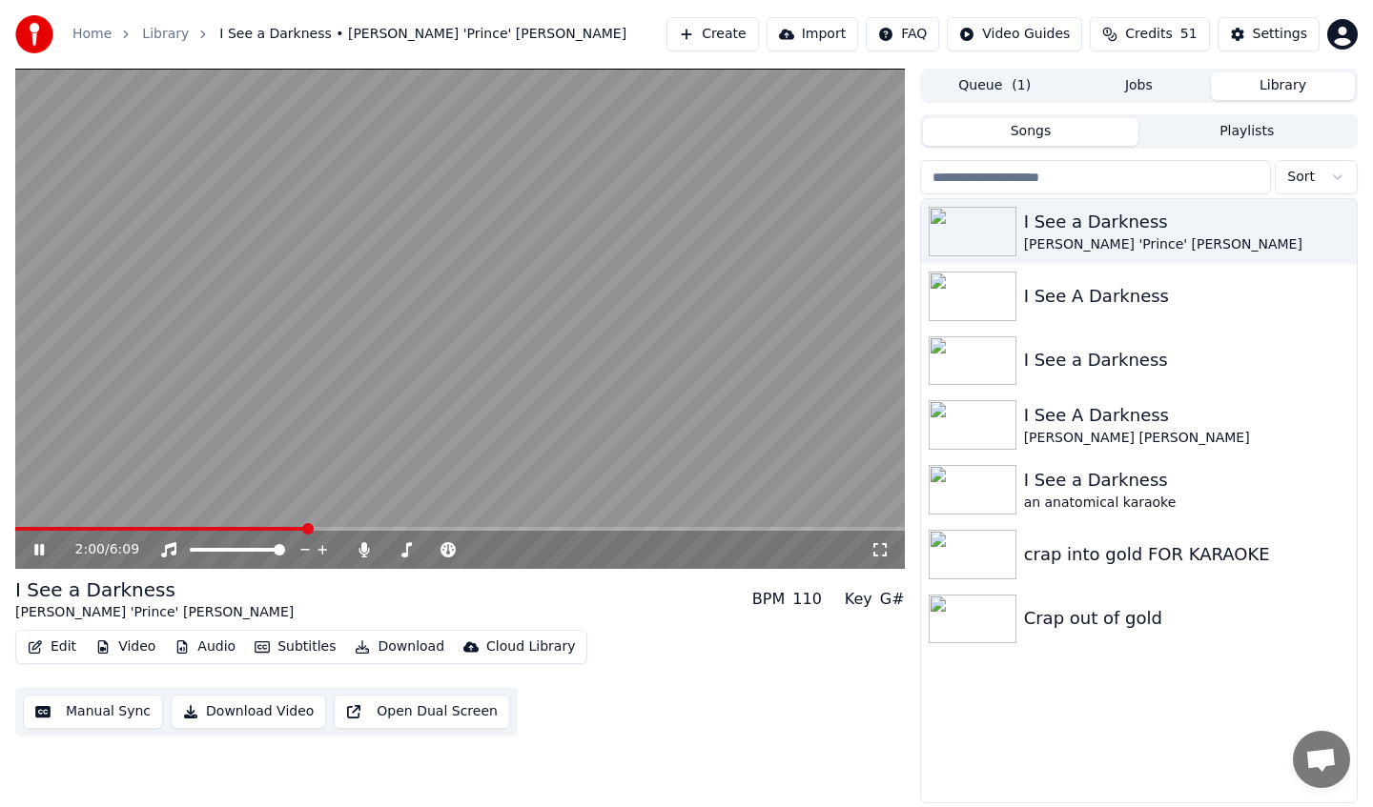
click at [51, 645] on button "Edit" at bounding box center [52, 647] width 64 height 27
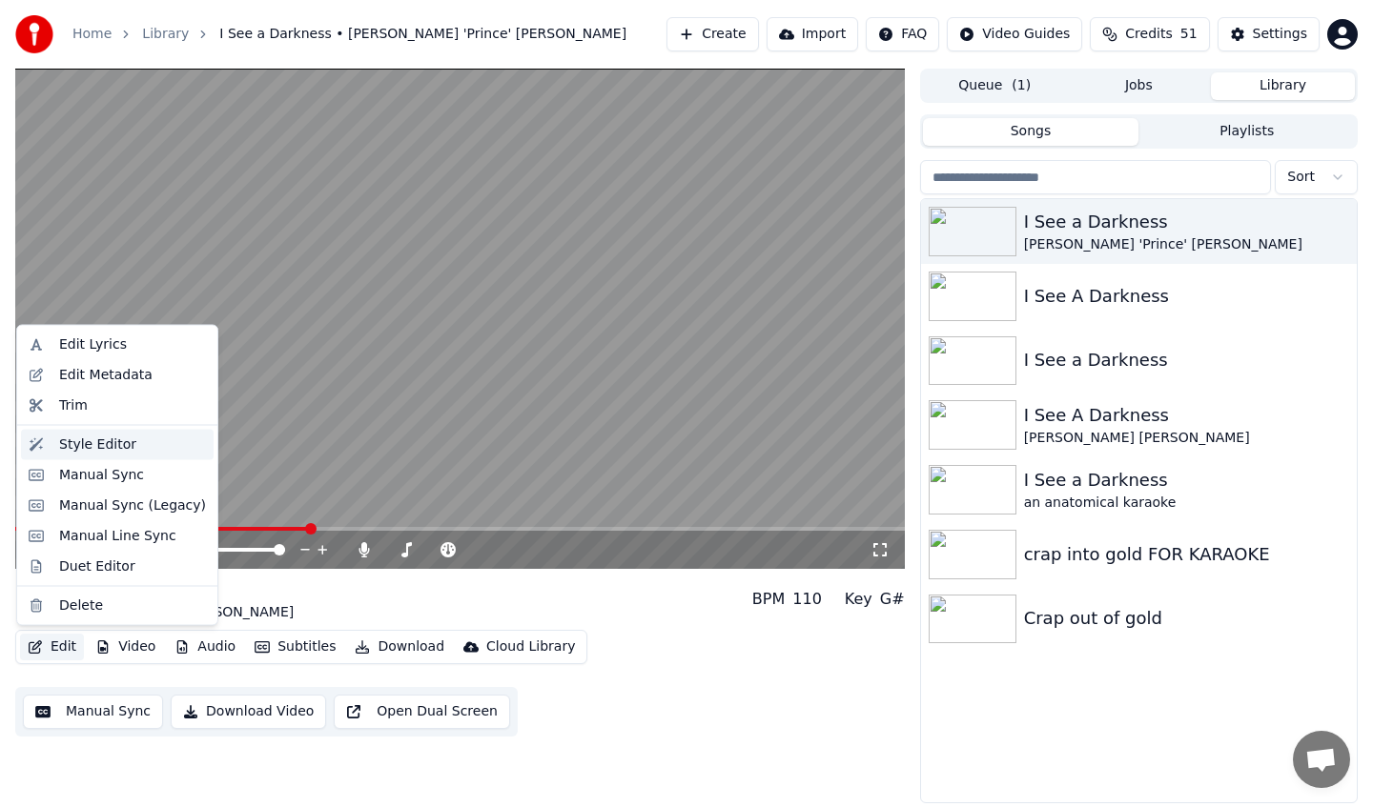
click at [89, 449] on div "Style Editor" at bounding box center [97, 444] width 77 height 19
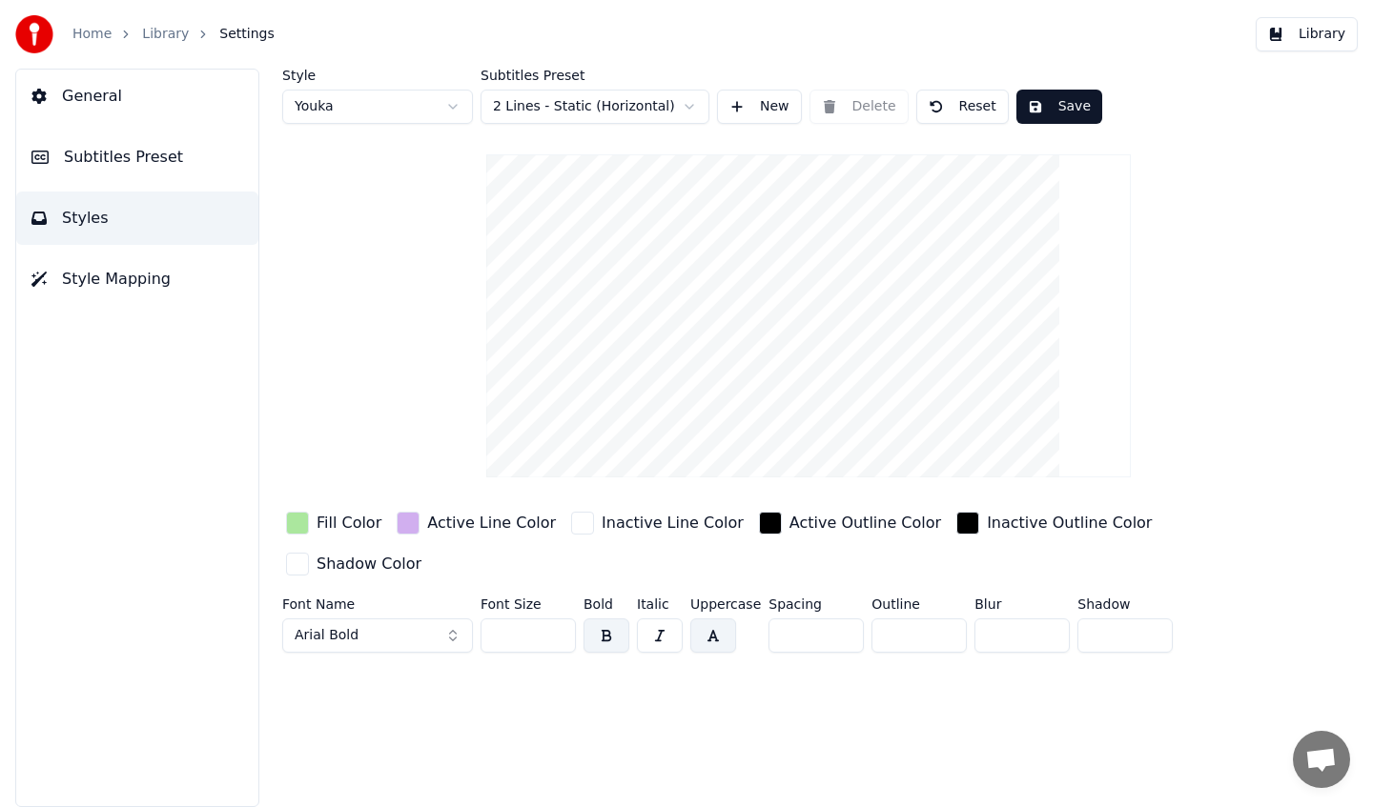
click at [501, 619] on input "***" at bounding box center [527, 636] width 95 height 34
click at [574, 106] on html "Home Library Settings Library General Subtitles Preset Styles Style Mapping Sty…" at bounding box center [686, 403] width 1373 height 807
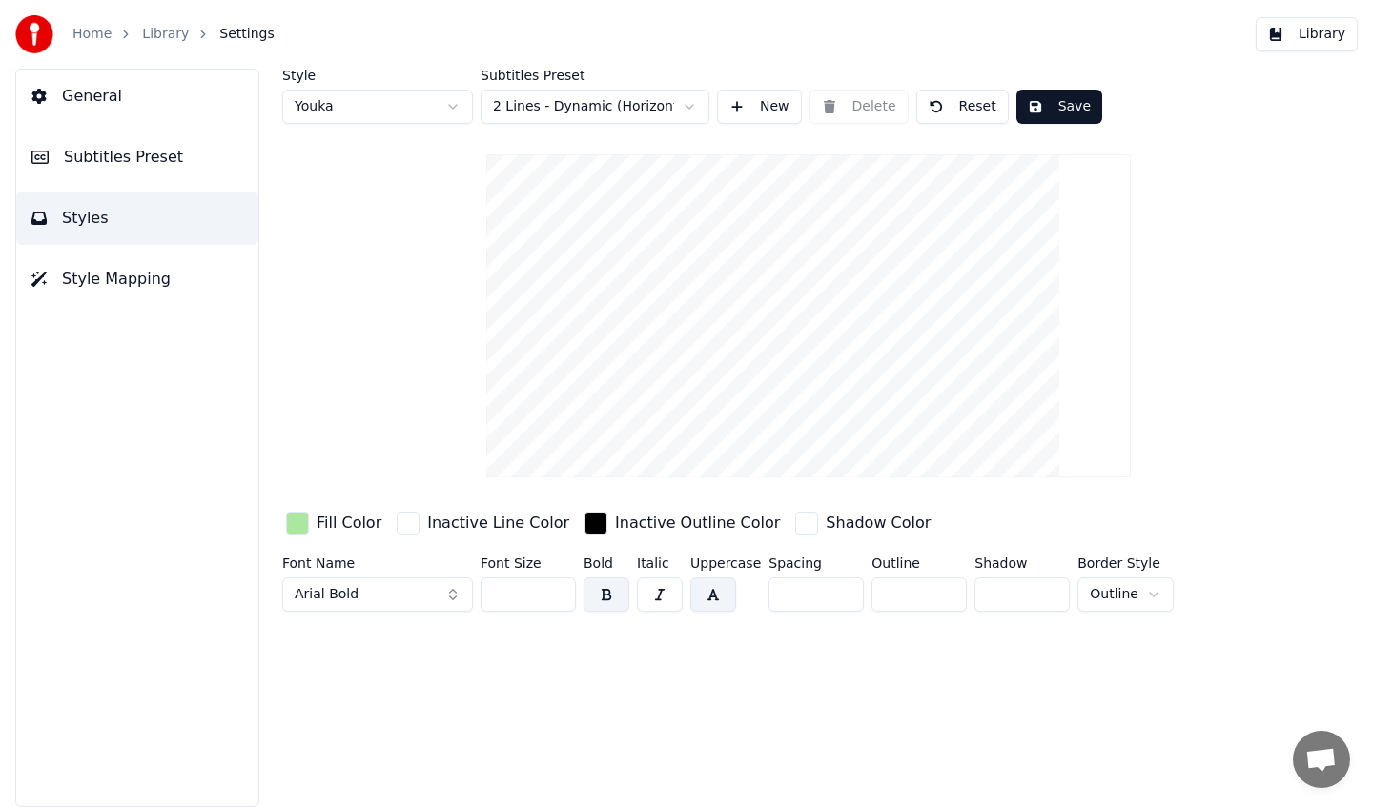
click at [520, 598] on input "***" at bounding box center [527, 595] width 95 height 34
type input "***"
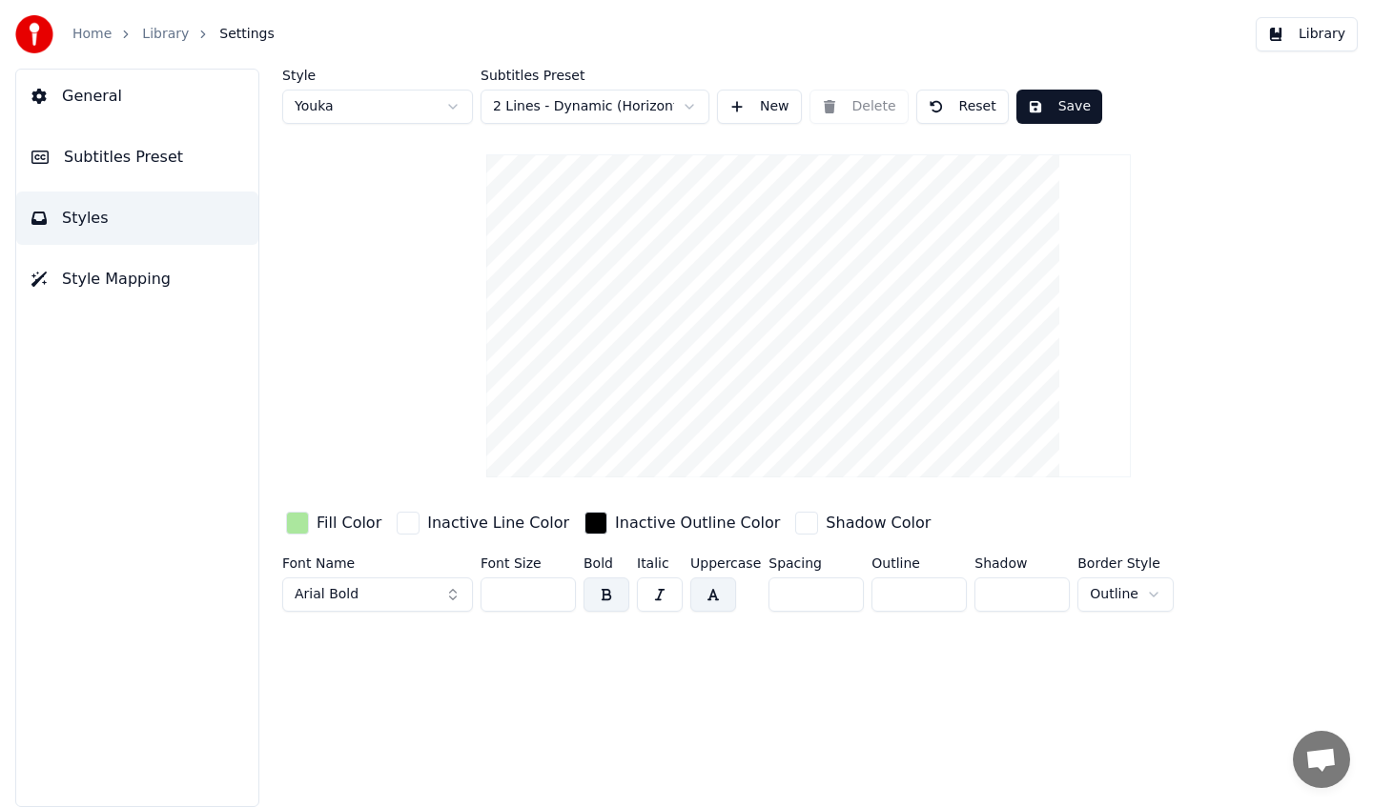
click at [1239, 285] on div "Style Youka Subtitles Preset 2 Lines - Dynamic (Horizontal) New Delete Reset Sa…" at bounding box center [808, 344] width 1052 height 551
click at [1058, 110] on button "Save" at bounding box center [1059, 107] width 86 height 34
click at [642, 113] on html "Home Library Settings Library General Subtitles Preset Styles Style Mapping Sty…" at bounding box center [686, 403] width 1373 height 807
click at [1040, 112] on button "Save" at bounding box center [1059, 107] width 86 height 34
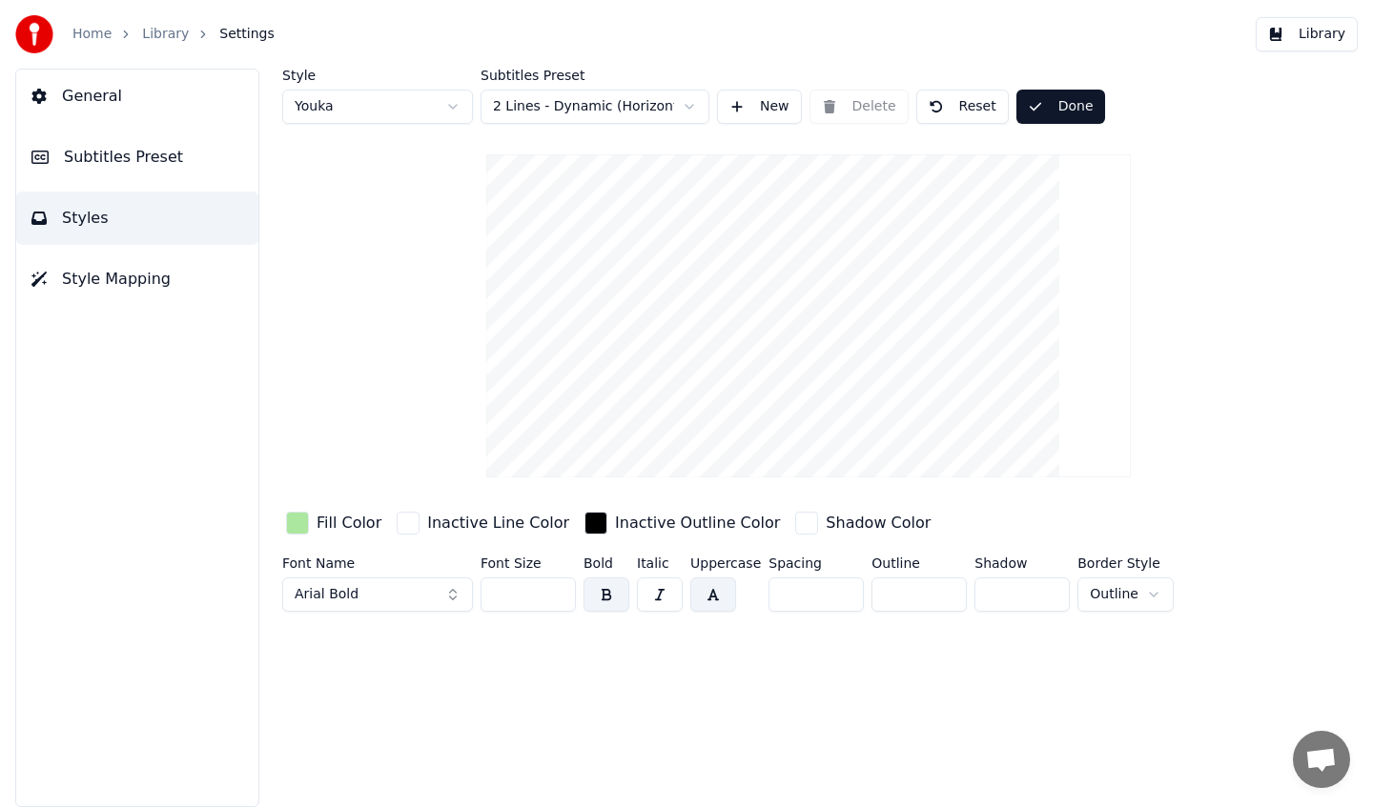
click at [1040, 112] on button "Done" at bounding box center [1060, 107] width 89 height 34
click at [1307, 29] on button "Library" at bounding box center [1307, 34] width 102 height 34
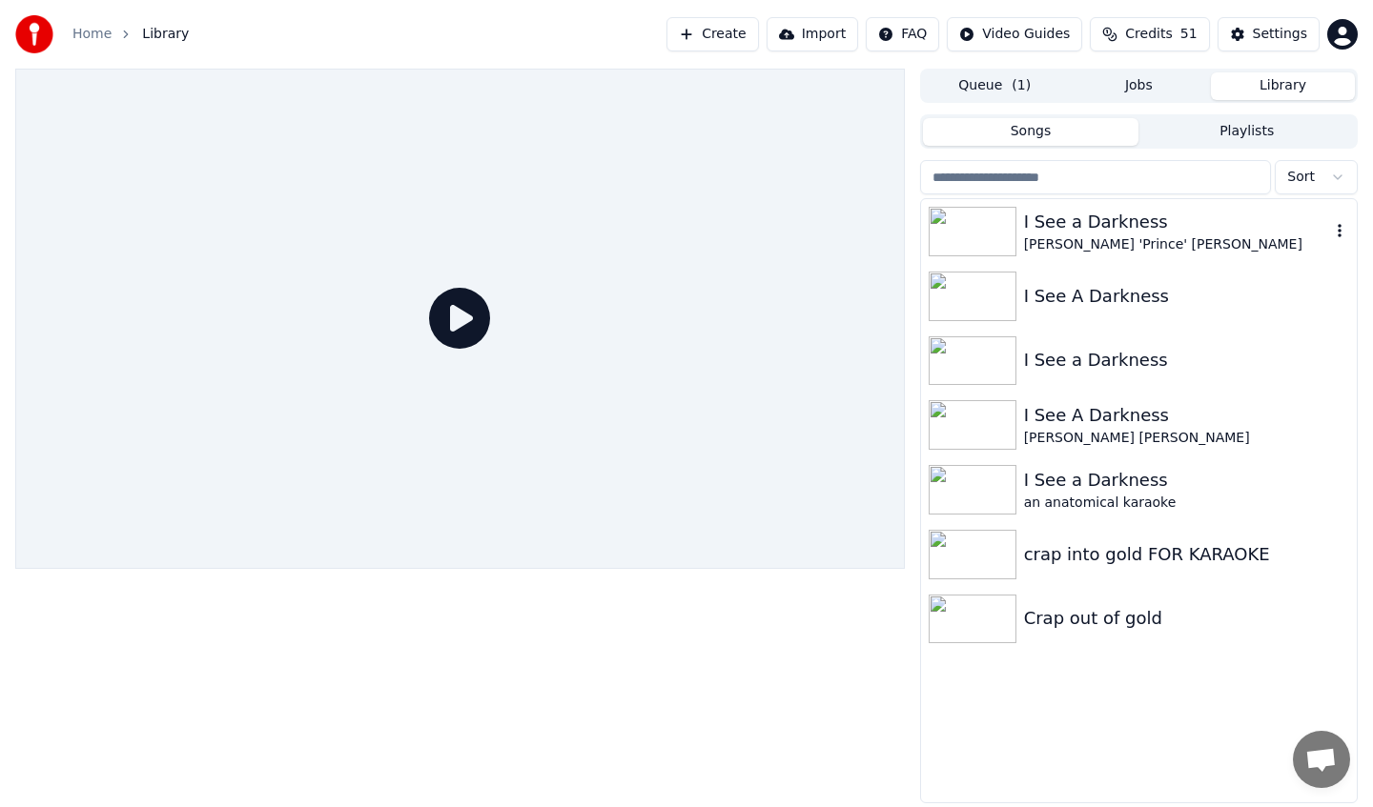
click at [1088, 242] on div "[PERSON_NAME] 'Prince' [PERSON_NAME]" at bounding box center [1177, 244] width 306 height 19
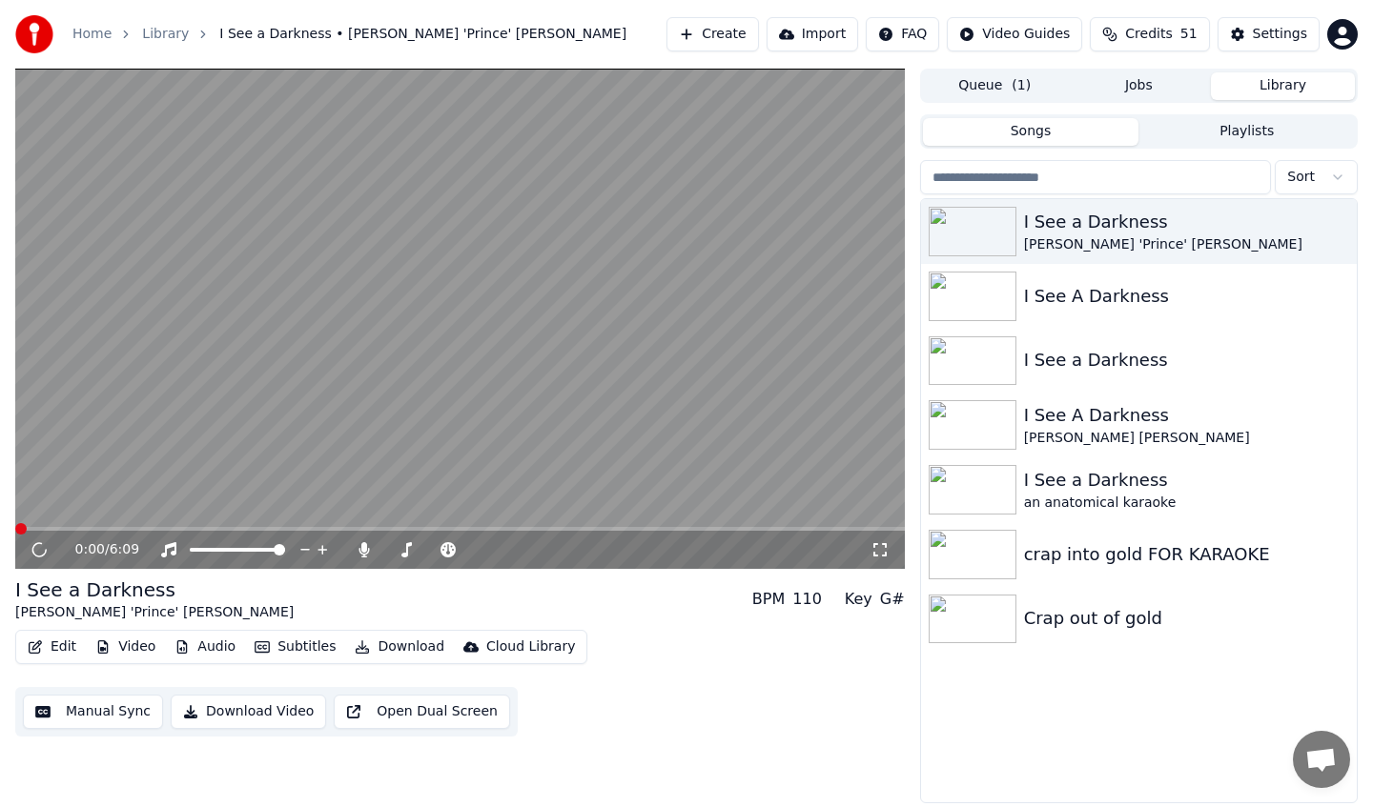
click at [210, 531] on div "0:00 / 6:09" at bounding box center [459, 550] width 889 height 38
click at [229, 521] on video at bounding box center [459, 319] width 889 height 500
click at [229, 527] on span at bounding box center [459, 529] width 889 height 4
click at [44, 551] on icon at bounding box center [53, 549] width 45 height 15
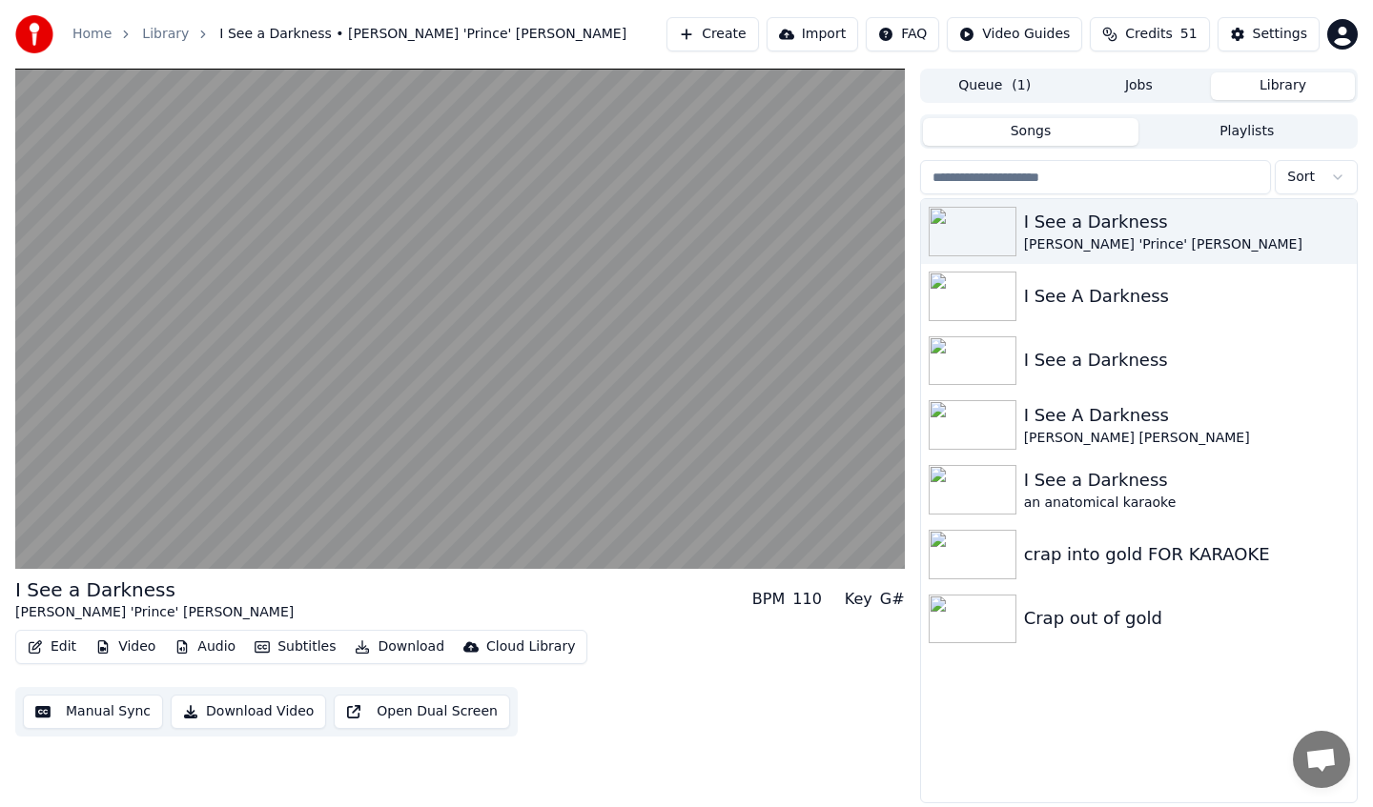
click at [66, 641] on button "Edit" at bounding box center [52, 647] width 64 height 27
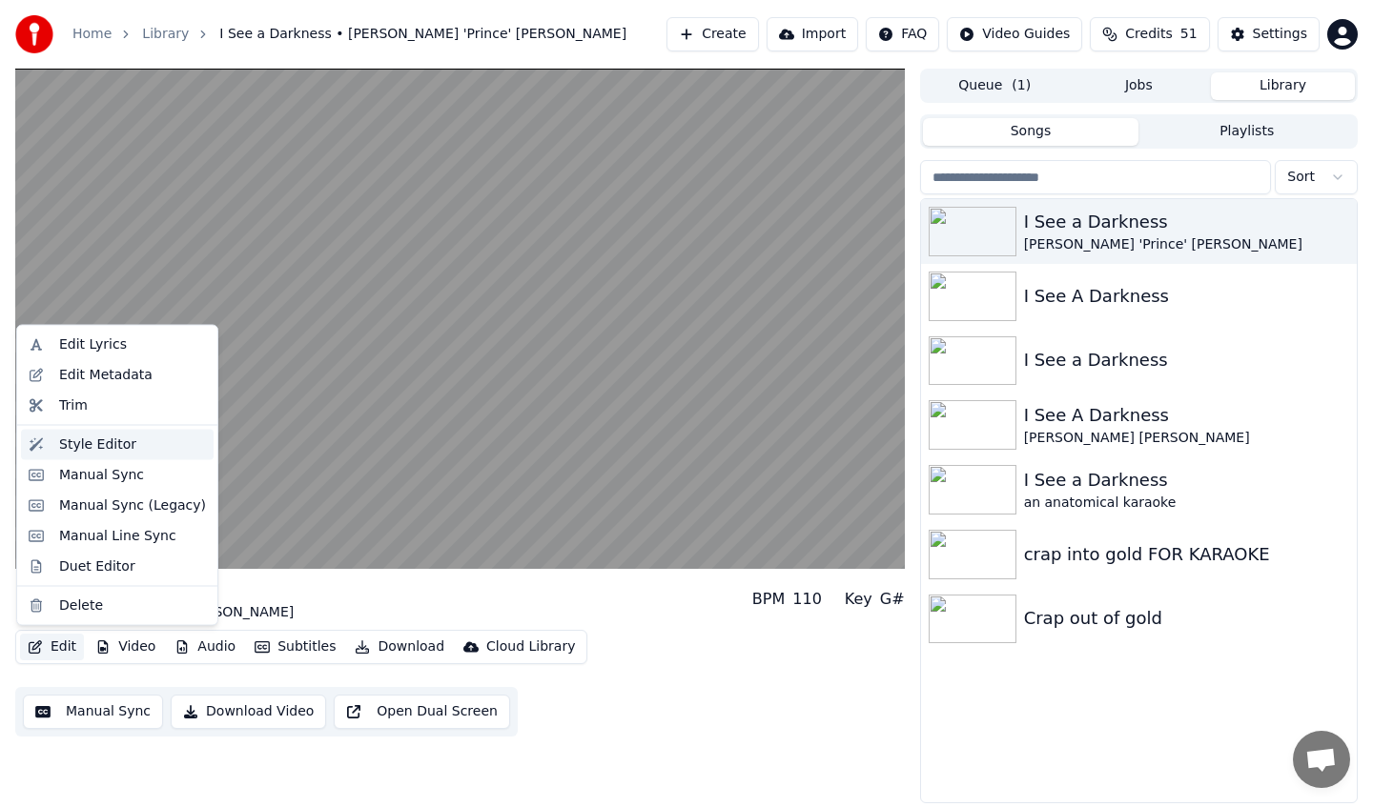
click at [114, 448] on div "Style Editor" at bounding box center [97, 444] width 77 height 19
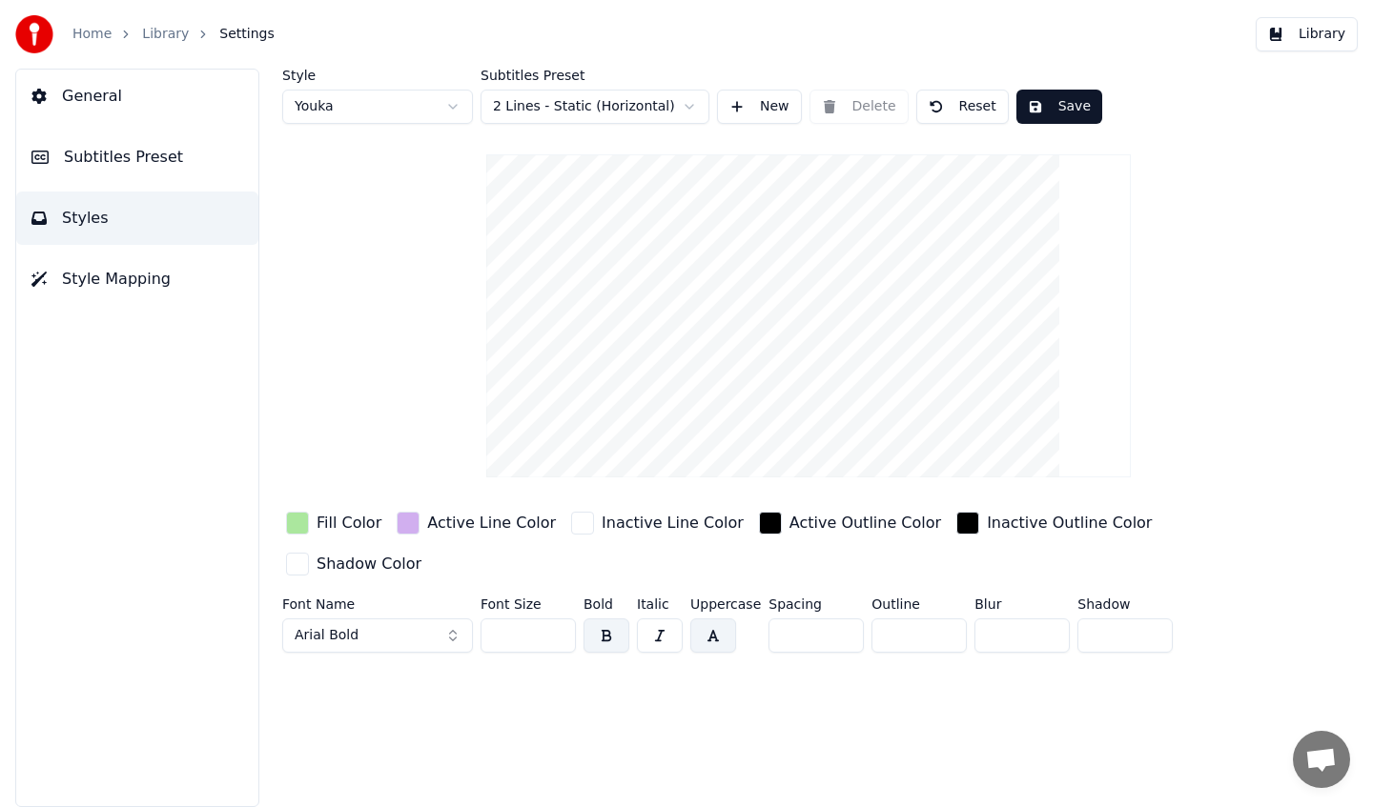
click at [427, 90] on html "Home Library Settings Library General Subtitles Preset Styles Style Mapping Sty…" at bounding box center [686, 403] width 1373 height 807
click at [393, 113] on html "Home Library Settings Library General Subtitles Preset Styles Style Mapping Sty…" at bounding box center [686, 403] width 1373 height 807
click at [509, 102] on html "Home Library Settings Library General Subtitles Preset Styles Style Mapping Sty…" at bounding box center [686, 403] width 1373 height 807
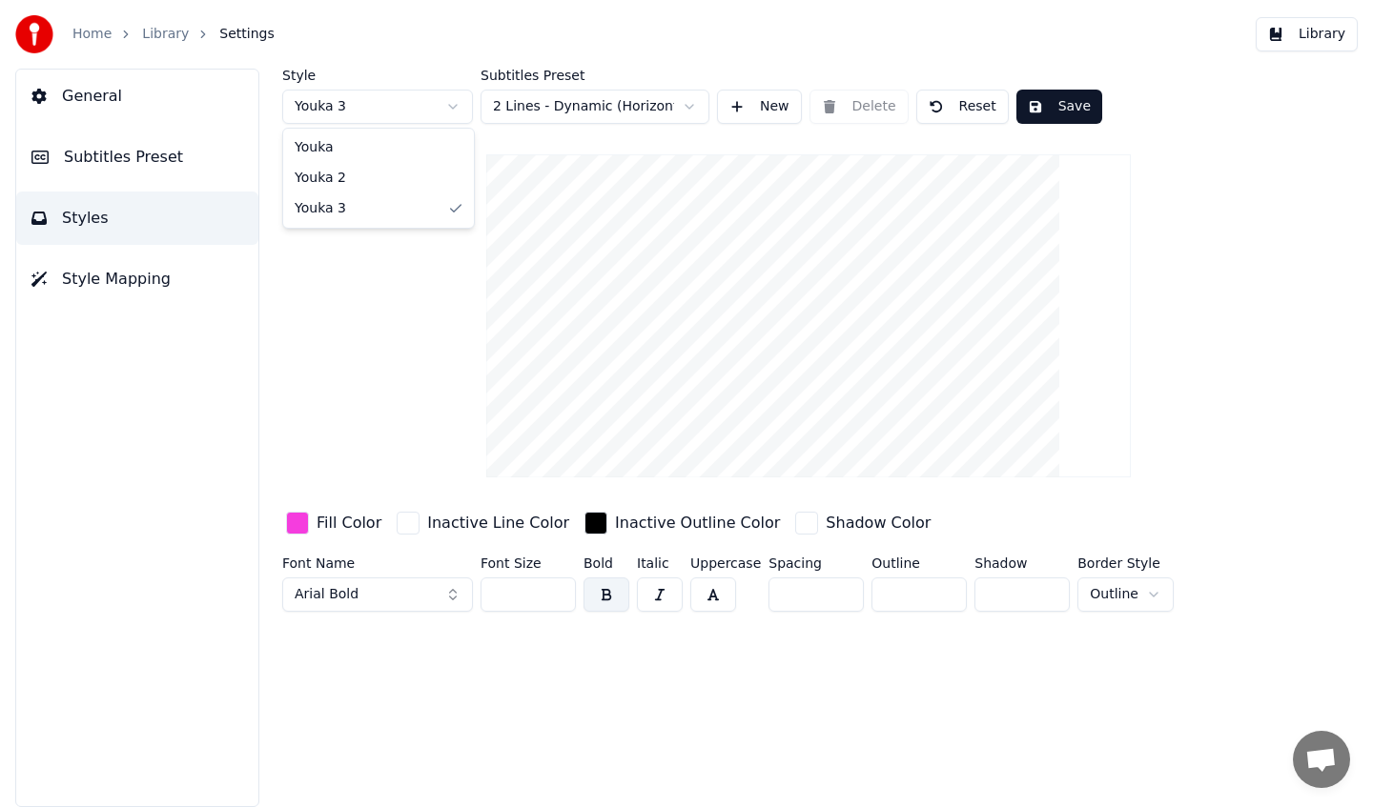
click at [385, 109] on html "Home Library Settings Library General Subtitles Preset Styles Style Mapping Sty…" at bounding box center [686, 403] width 1373 height 807
click at [557, 589] on input "***" at bounding box center [527, 595] width 95 height 34
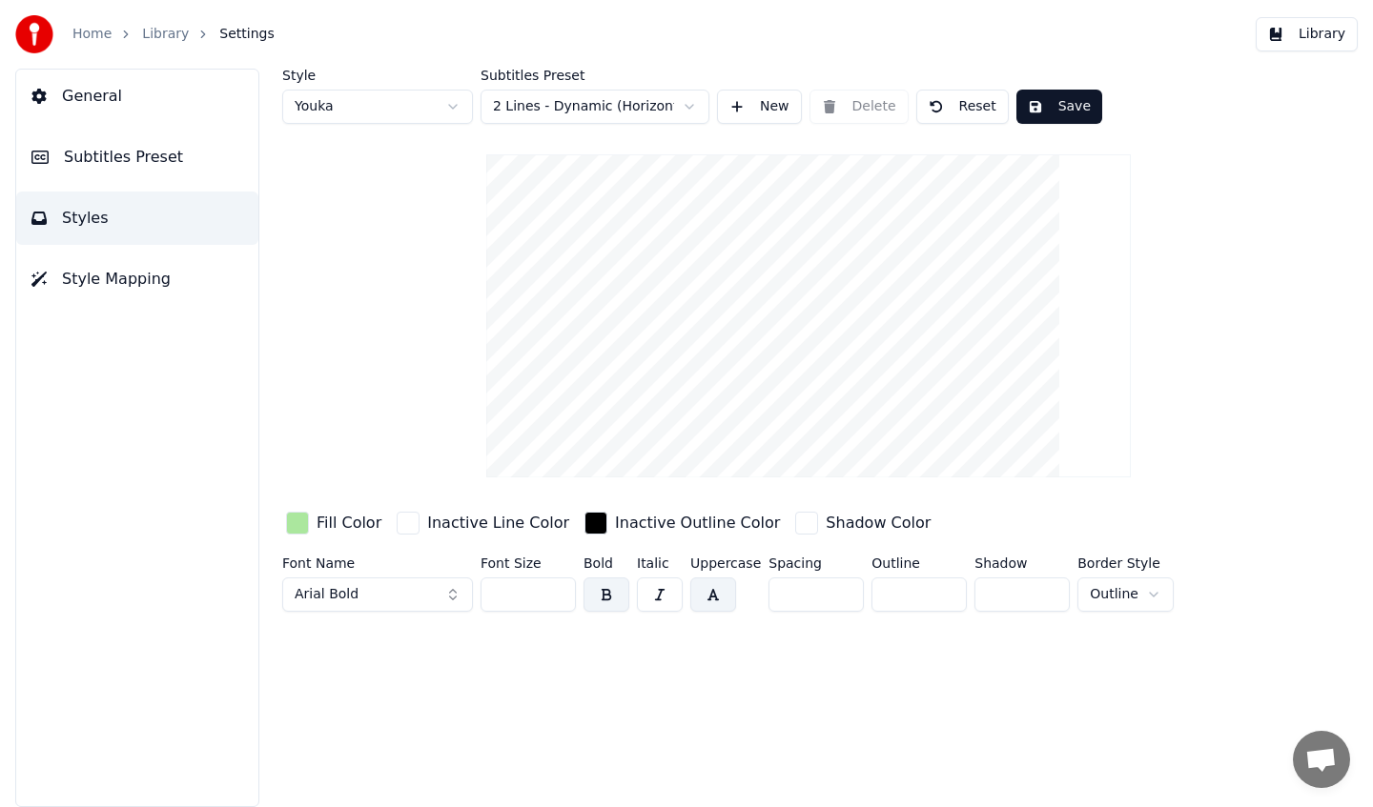
type input "***"
click at [557, 589] on input "***" at bounding box center [527, 595] width 95 height 34
click at [445, 534] on div "Inactive Line Color" at bounding box center [483, 523] width 180 height 31
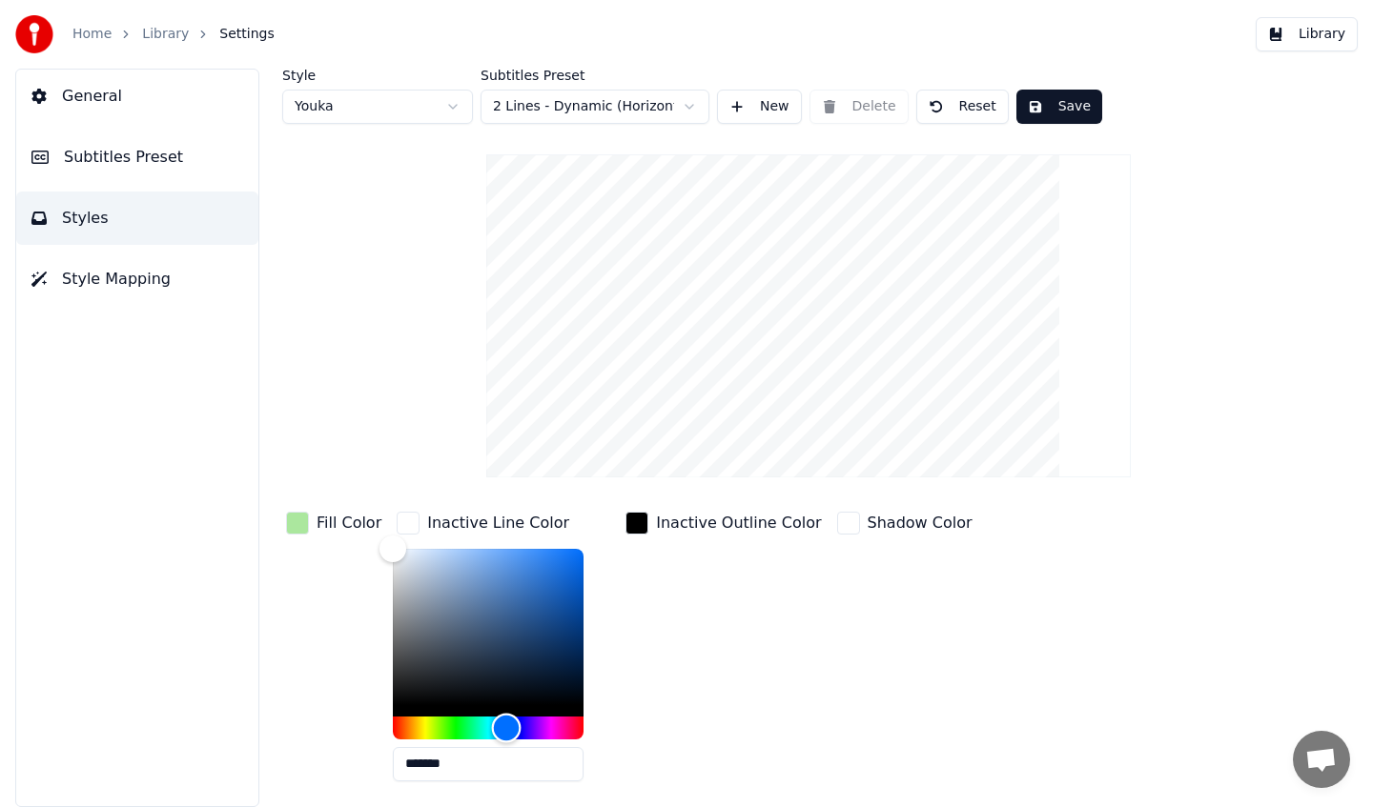
drag, startPoint x: 484, startPoint y: 717, endPoint x: 501, endPoint y: 725, distance: 18.8
click at [501, 725] on div "Hue" at bounding box center [488, 728] width 191 height 23
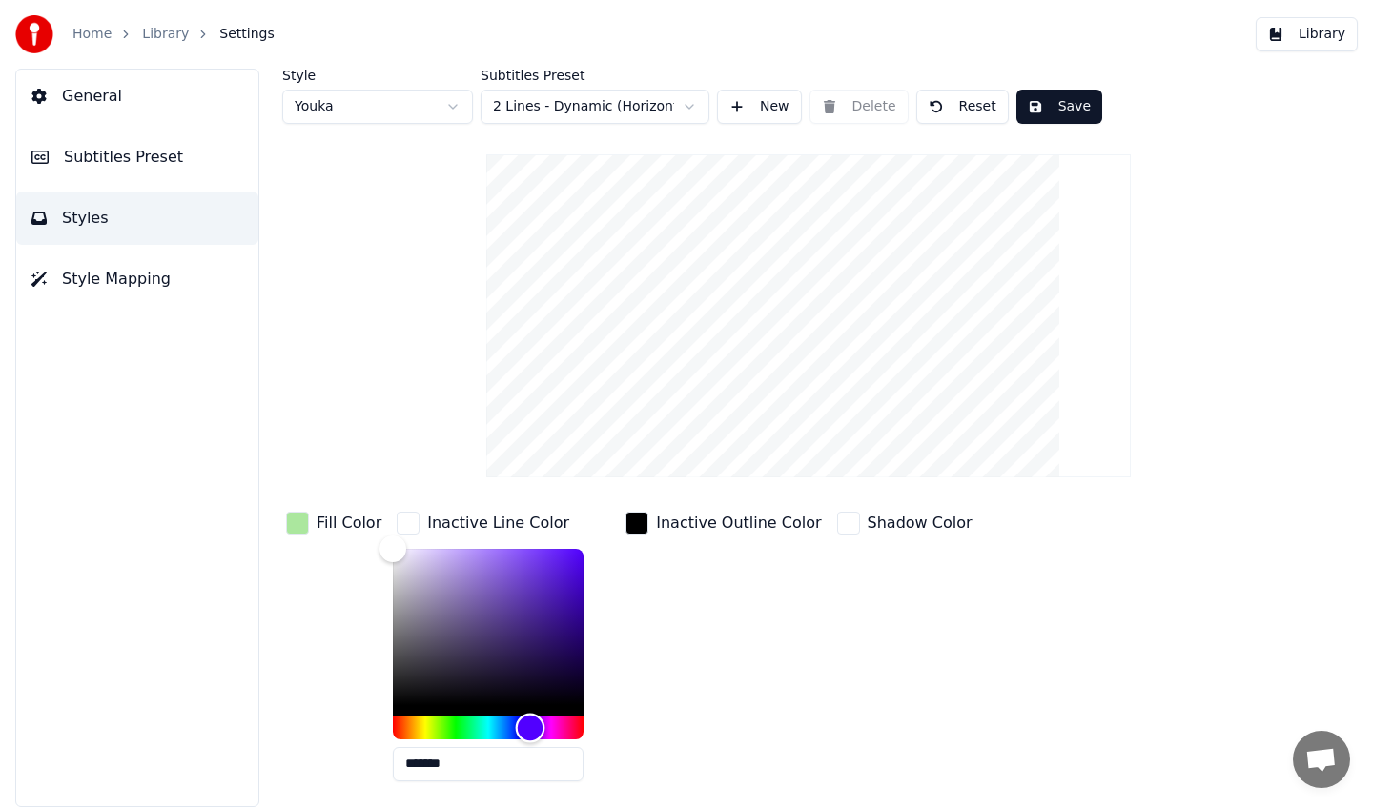
drag, startPoint x: 521, startPoint y: 736, endPoint x: 531, endPoint y: 730, distance: 11.1
click at [531, 730] on div "Hue" at bounding box center [488, 728] width 191 height 23
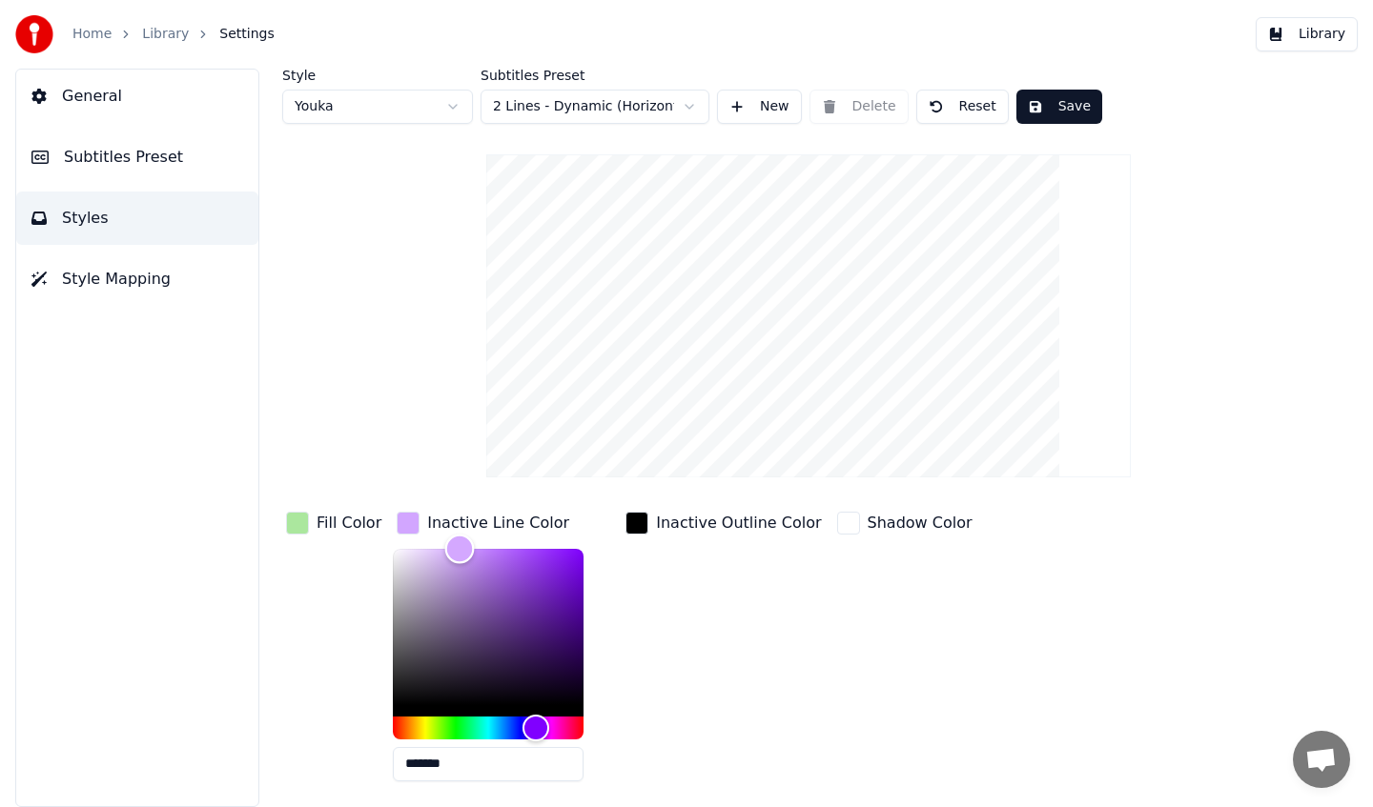
type input "*******"
drag, startPoint x: 477, startPoint y: 561, endPoint x: 455, endPoint y: 550, distance: 24.3
click at [455, 550] on div "Color" at bounding box center [488, 627] width 191 height 156
click at [845, 647] on div "Shadow Color" at bounding box center [904, 652] width 143 height 289
click at [638, 521] on div "button" at bounding box center [636, 523] width 23 height 23
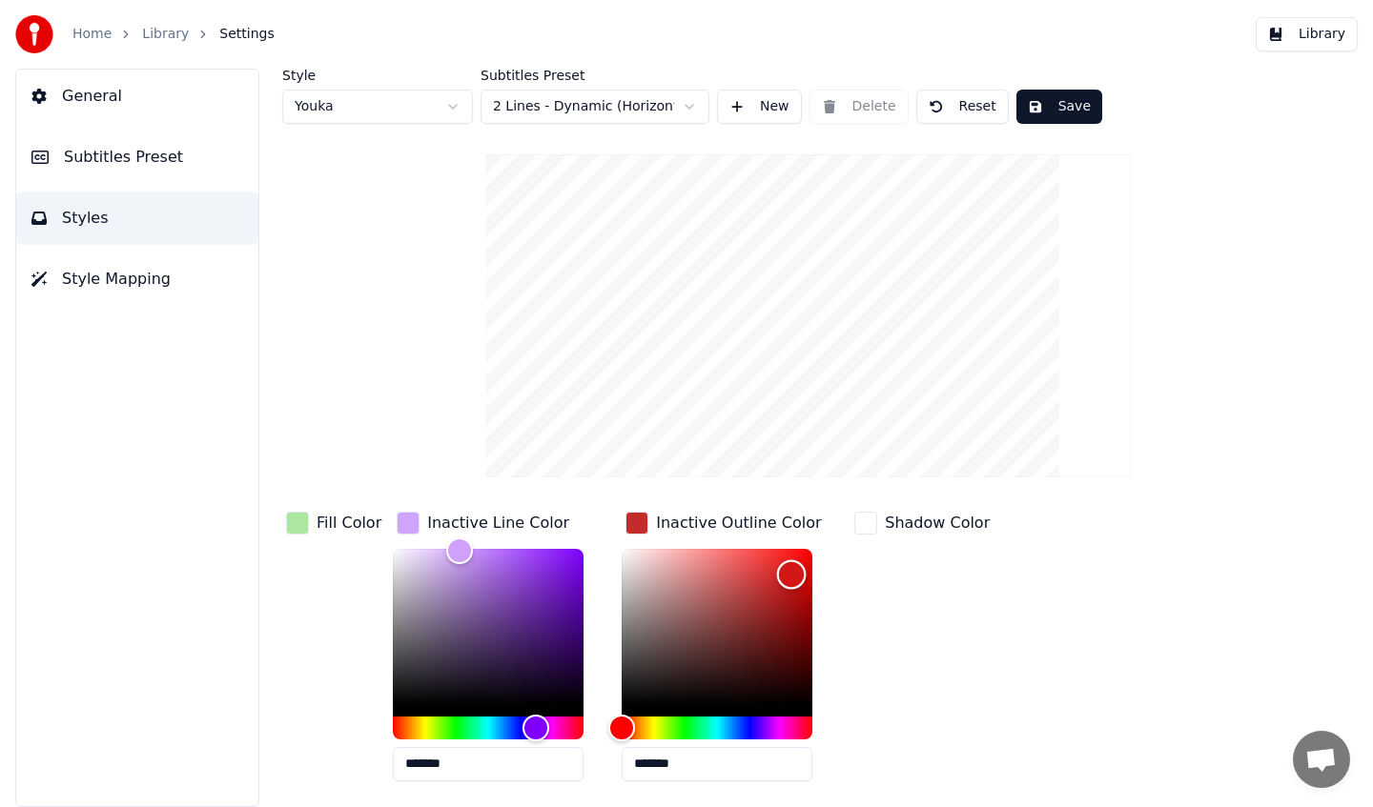
drag, startPoint x: 634, startPoint y: 680, endPoint x: 807, endPoint y: 567, distance: 206.8
click at [807, 567] on div "Color" at bounding box center [717, 627] width 191 height 156
drag, startPoint x: 811, startPoint y: 574, endPoint x: 728, endPoint y: 600, distance: 86.8
click at [728, 600] on div "Color" at bounding box center [739, 593] width 30 height 30
drag, startPoint x: 727, startPoint y: 600, endPoint x: 674, endPoint y: 600, distance: 53.4
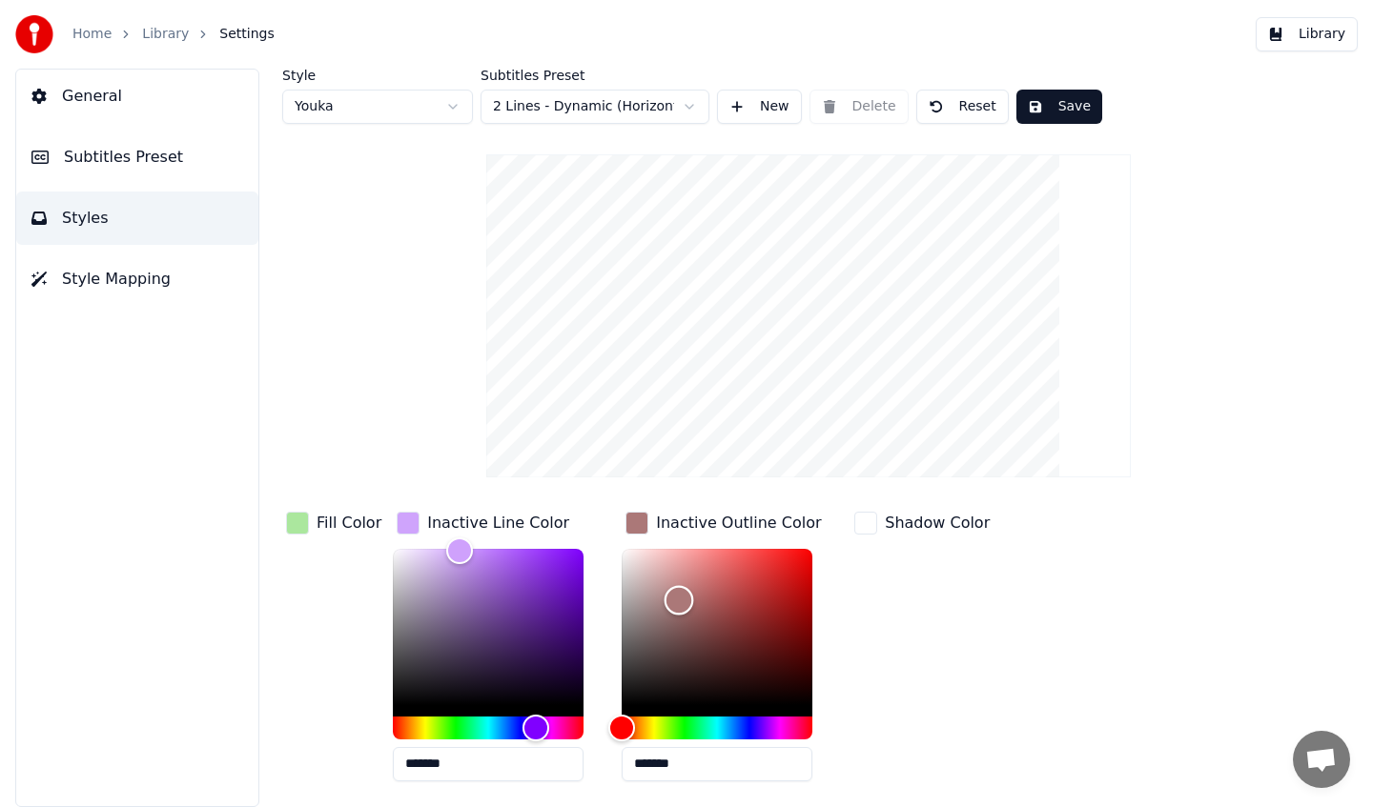
click at [674, 600] on div "Color" at bounding box center [679, 601] width 30 height 30
drag, startPoint x: 660, startPoint y: 578, endPoint x: 631, endPoint y: 578, distance: 28.6
click at [631, 578] on div "Color" at bounding box center [717, 627] width 191 height 156
type input "*******"
drag, startPoint x: 632, startPoint y: 575, endPoint x: 735, endPoint y: 709, distance: 169.3
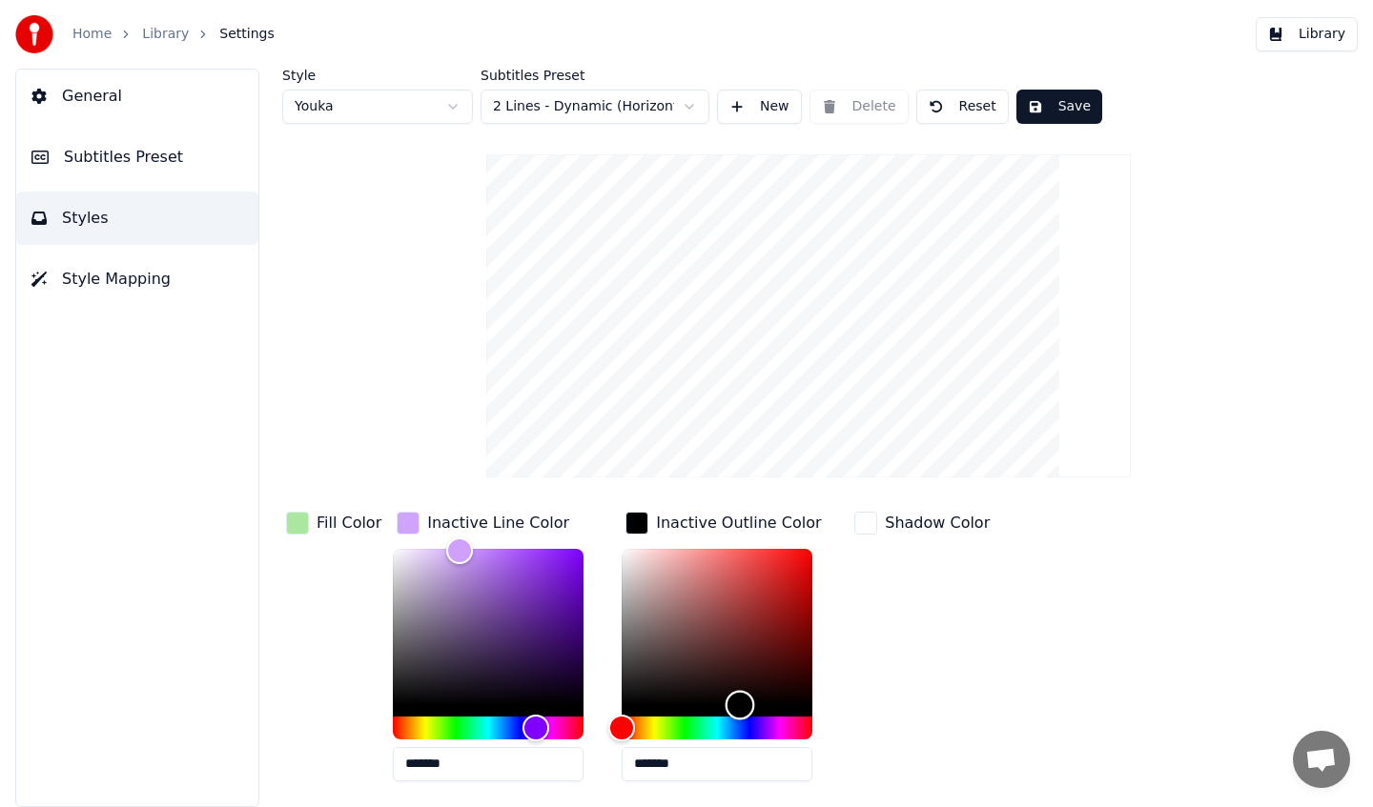
click at [735, 709] on div "Color" at bounding box center [740, 705] width 30 height 30
click at [866, 526] on div "button" at bounding box center [865, 523] width 23 height 23
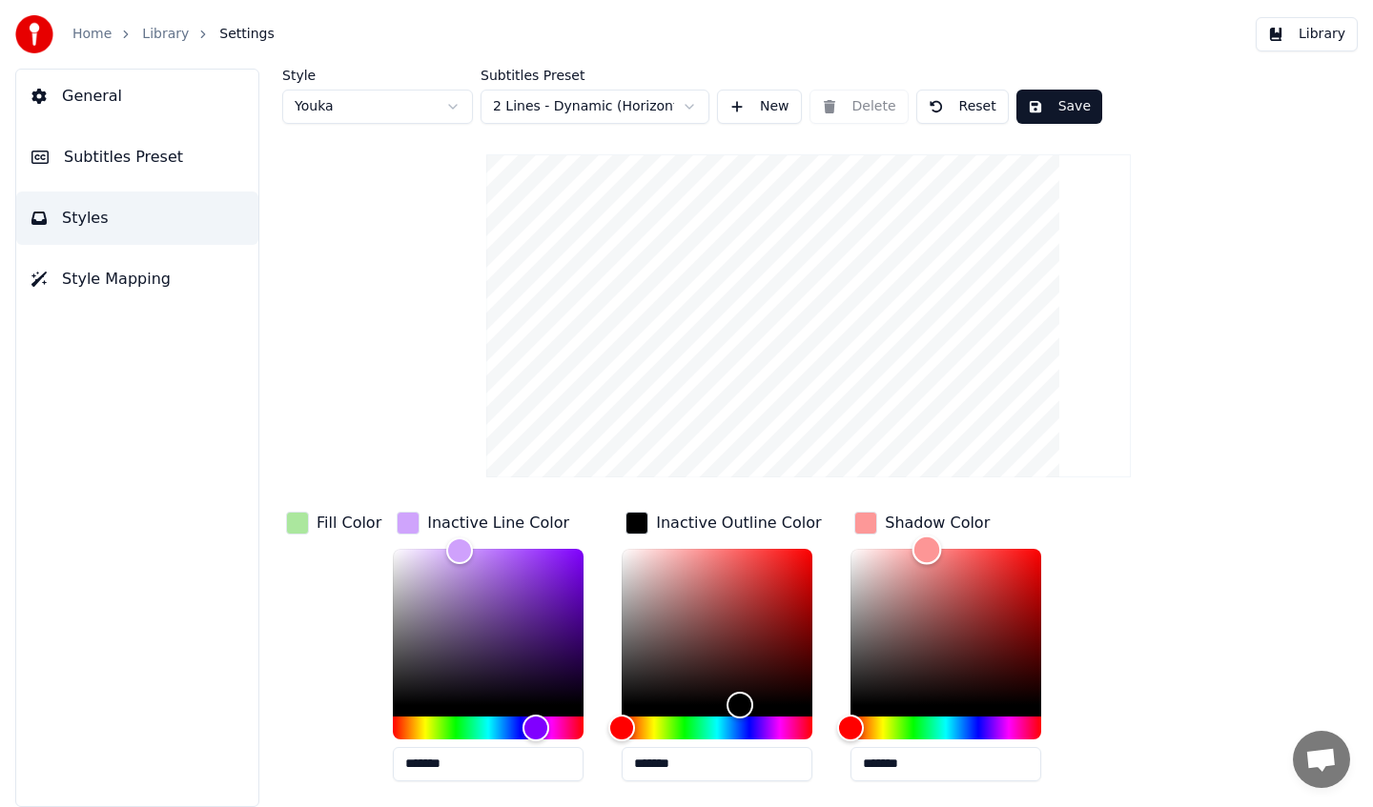
drag, startPoint x: 915, startPoint y: 643, endPoint x: 922, endPoint y: 548, distance: 95.6
click at [922, 549] on div "Color" at bounding box center [945, 627] width 191 height 156
type input "*******"
drag, startPoint x: 917, startPoint y: 541, endPoint x: 953, endPoint y: 542, distance: 36.2
click at [953, 542] on div "Color" at bounding box center [950, 549] width 30 height 30
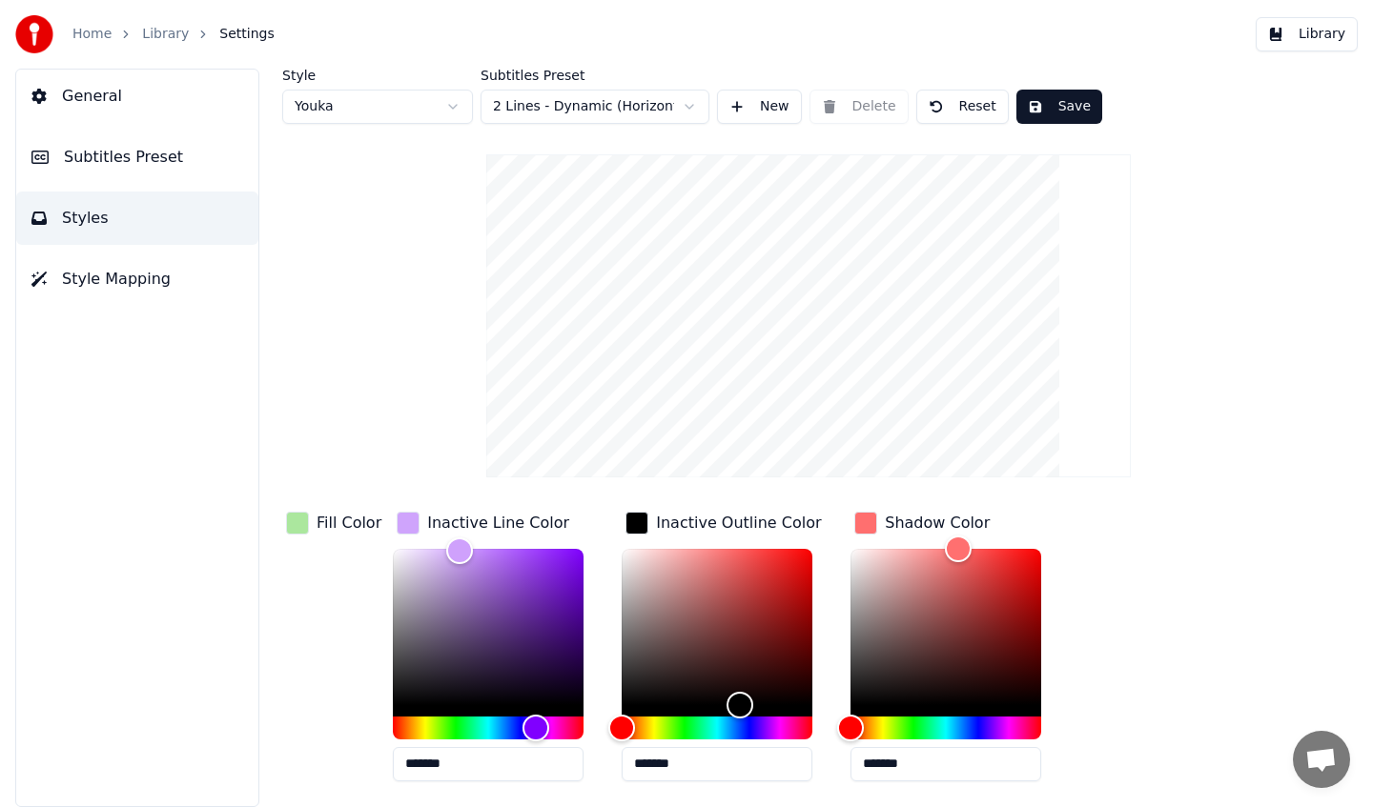
click at [1130, 581] on div "Fill Color Inactive Line Color ******* Inactive Outline Color ******* Shadow Co…" at bounding box center [762, 652] width 961 height 289
click at [1055, 92] on button "Save" at bounding box center [1059, 107] width 86 height 34
click at [1072, 130] on div "Style Youka Subtitles Preset 2 Lines - Dynamic (Horizontal) New Delete Reset Do…" at bounding box center [808, 472] width 1052 height 807
click at [1064, 113] on button "Done" at bounding box center [1060, 107] width 89 height 34
click at [1035, 132] on div "Style Youka Subtitles Preset 2 Lines - Dynamic (Horizontal) New Delete Reset Sa…" at bounding box center [808, 472] width 1052 height 807
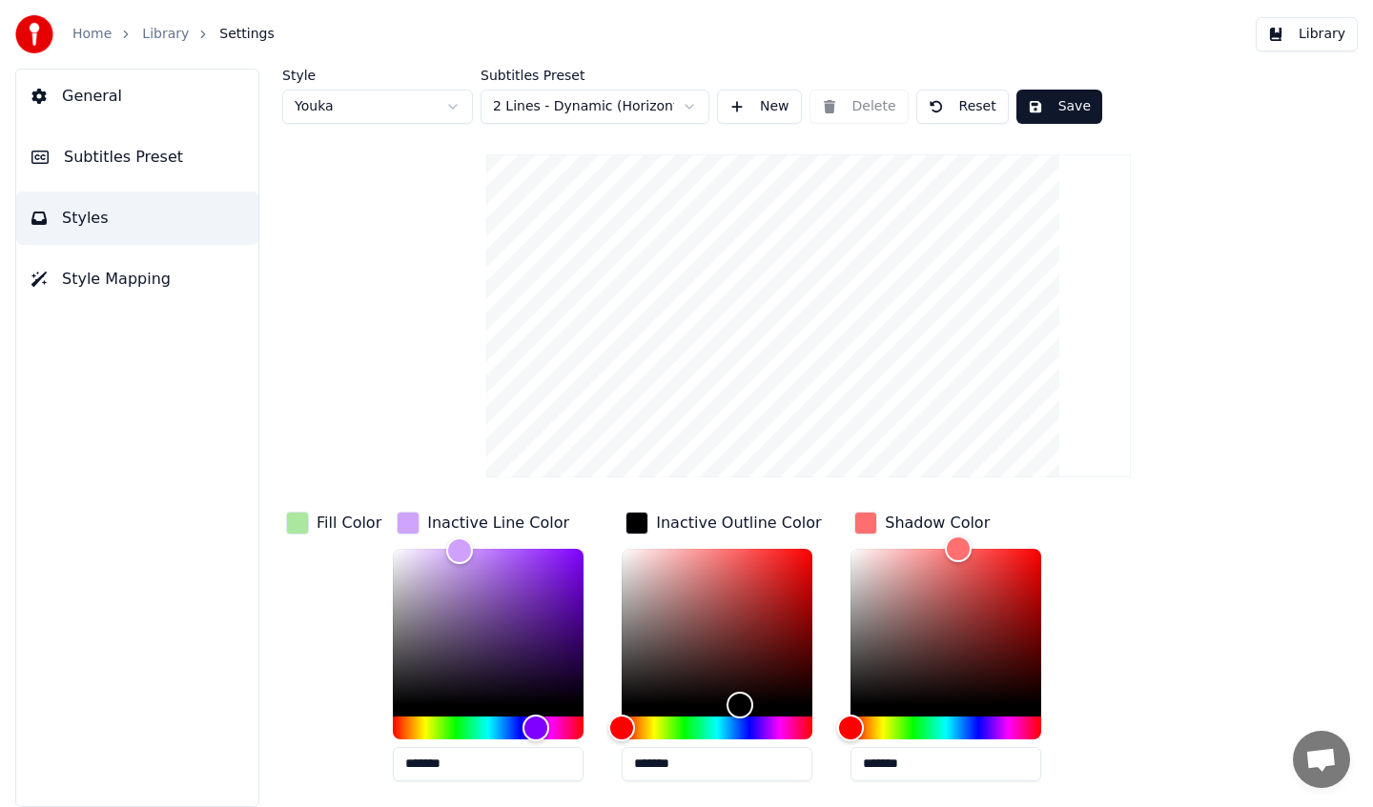
click at [1049, 112] on button "Save" at bounding box center [1059, 107] width 86 height 34
click at [1293, 41] on button "Library" at bounding box center [1307, 34] width 102 height 34
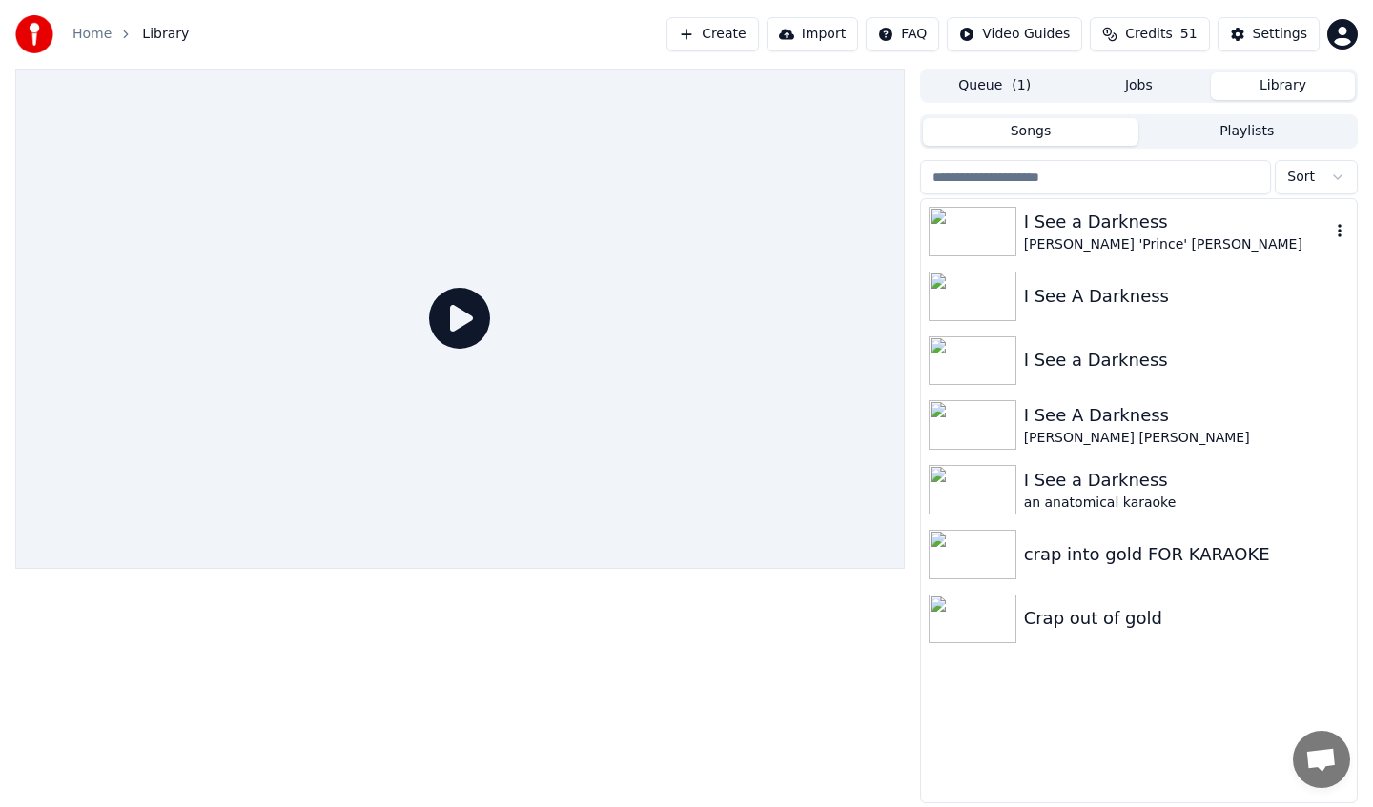
click at [1123, 225] on div "I See a Darkness" at bounding box center [1177, 222] width 306 height 27
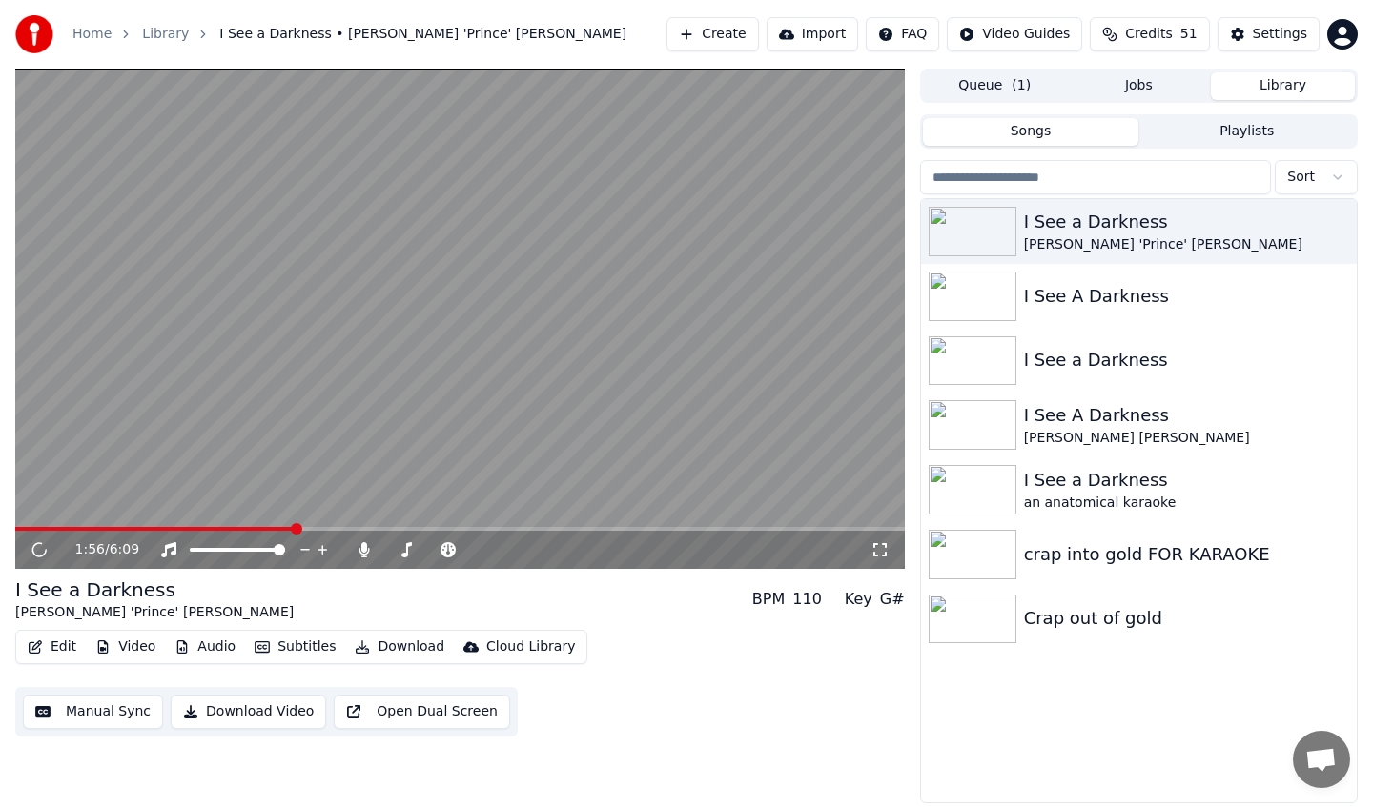
click at [295, 527] on span at bounding box center [459, 529] width 889 height 4
click at [307, 524] on video at bounding box center [459, 319] width 889 height 500
click at [300, 532] on div "0:02 / 6:09" at bounding box center [459, 550] width 889 height 38
click at [300, 527] on span at bounding box center [459, 529] width 889 height 4
click at [37, 553] on icon at bounding box center [38, 549] width 11 height 13
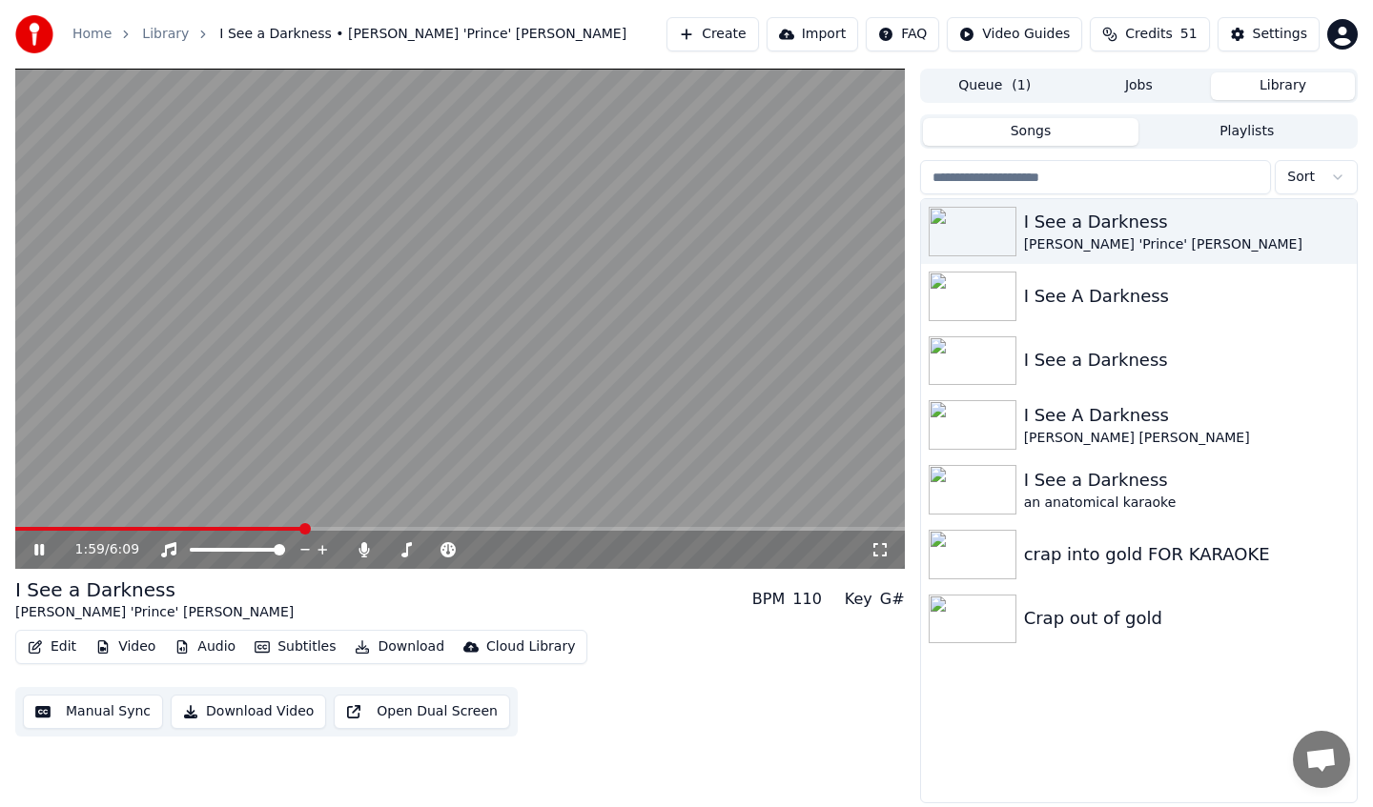
click at [274, 524] on video at bounding box center [459, 319] width 889 height 500
click at [273, 528] on span at bounding box center [143, 529] width 257 height 4
click at [261, 529] on span at bounding box center [459, 529] width 889 height 4
click at [261, 527] on span at bounding box center [262, 528] width 11 height 11
click at [34, 553] on icon at bounding box center [53, 549] width 45 height 15
